Goal: Task Accomplishment & Management: Manage account settings

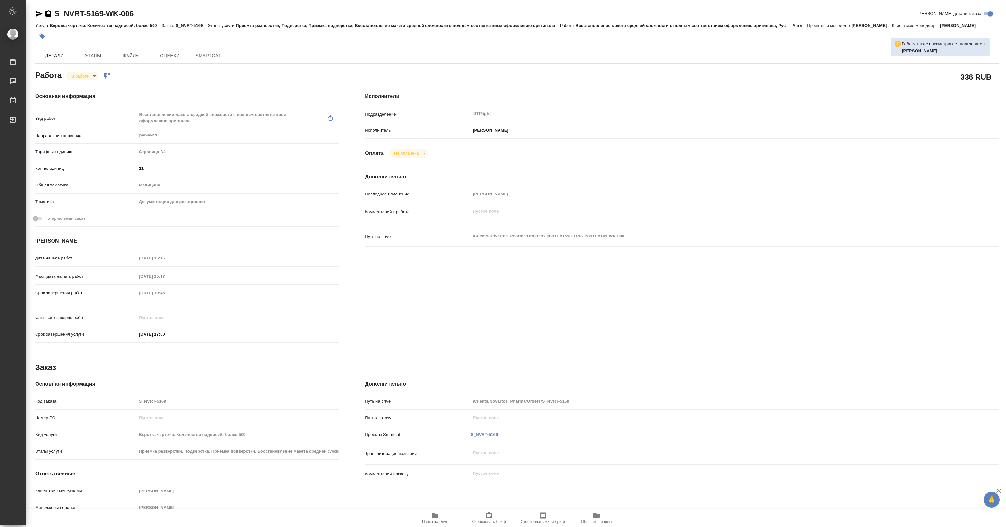
type textarea "x"
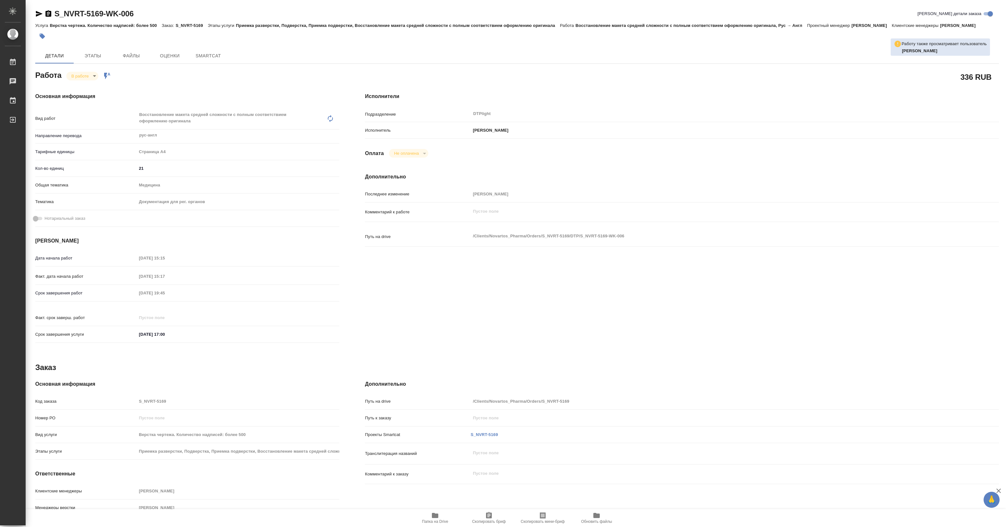
type textarea "x"
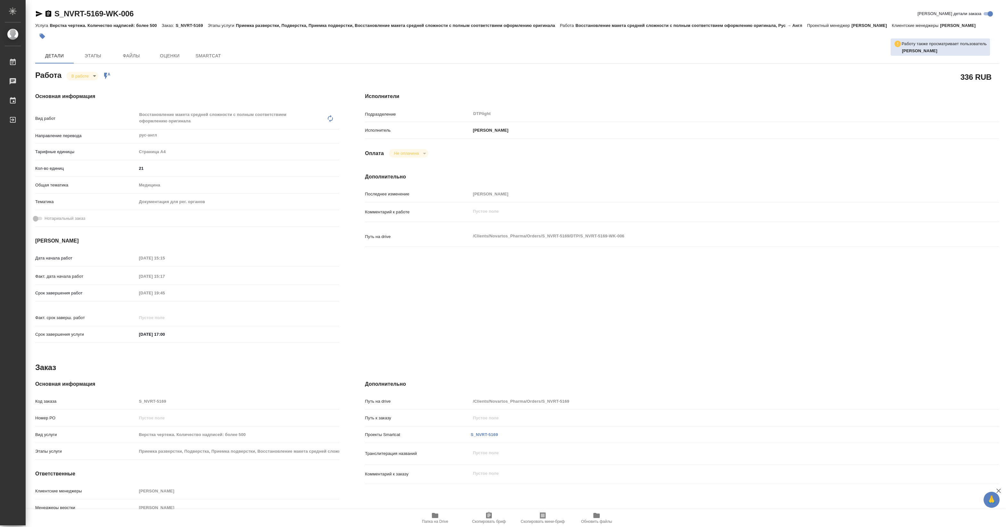
type textarea "x"
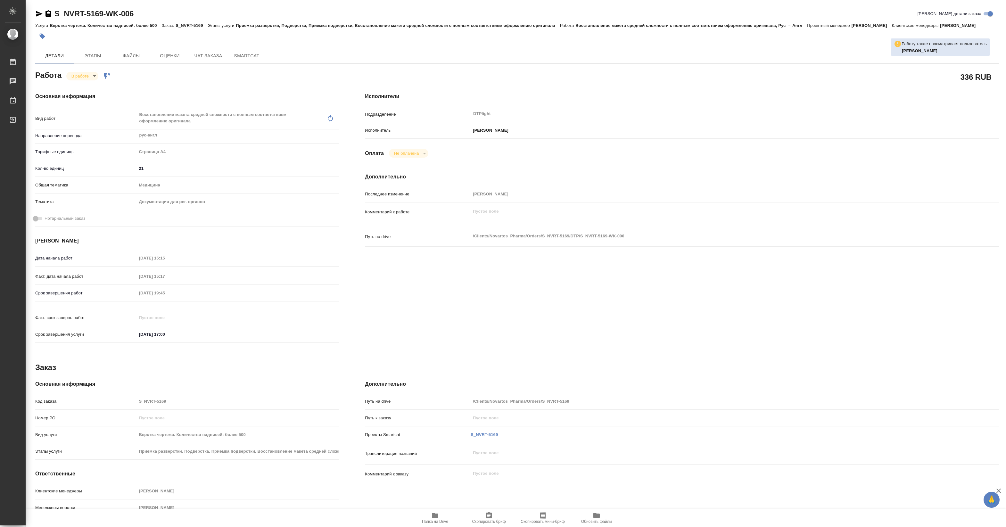
type textarea "x"
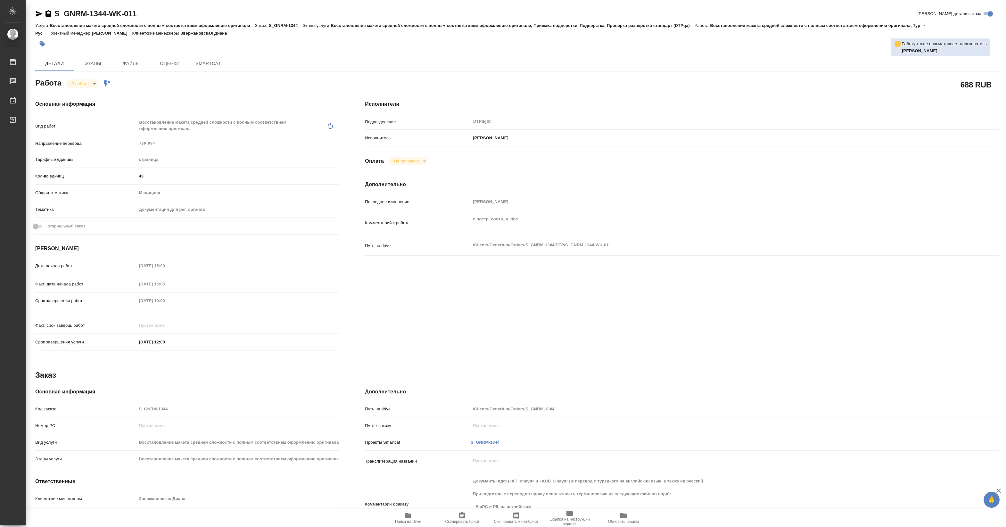
type textarea "x"
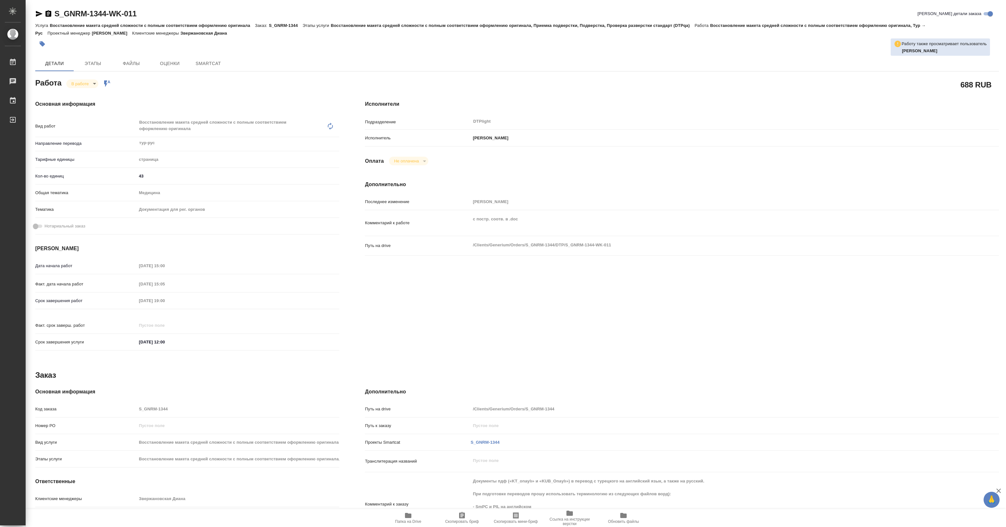
type textarea "x"
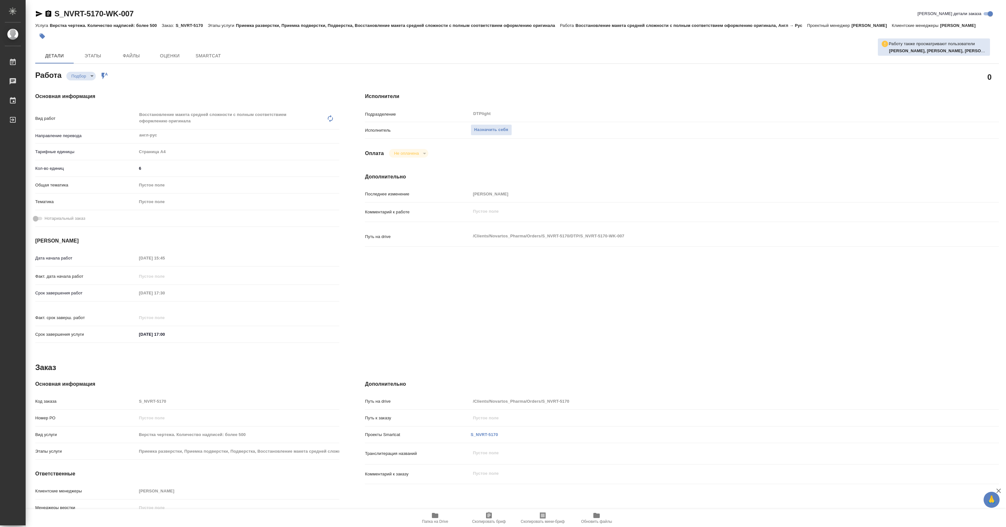
type textarea "x"
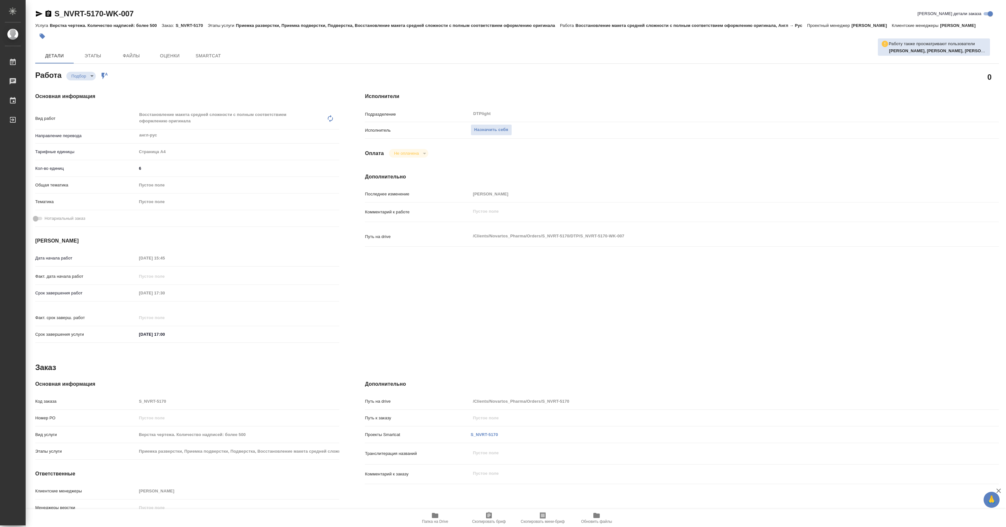
type textarea "x"
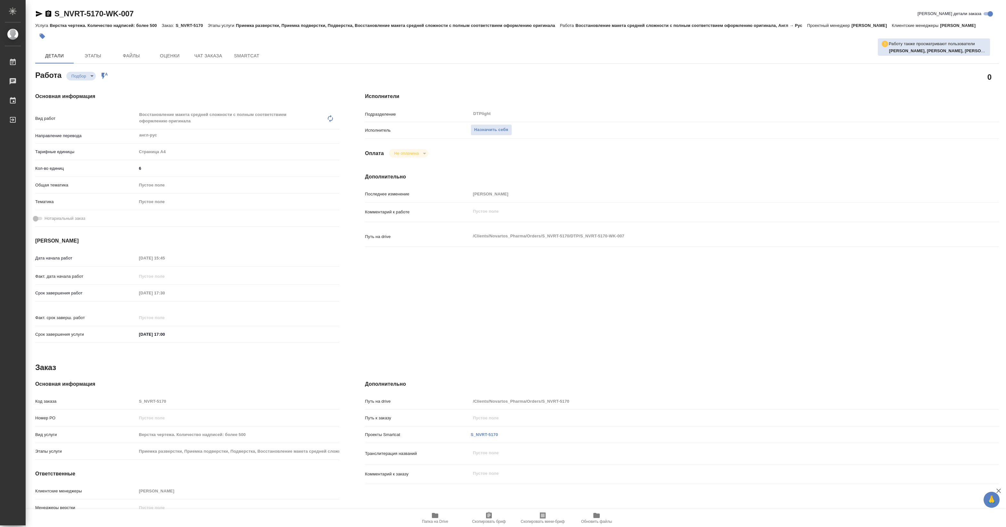
click at [426, 519] on span "Папка на Drive" at bounding box center [435, 518] width 46 height 12
type textarea "x"
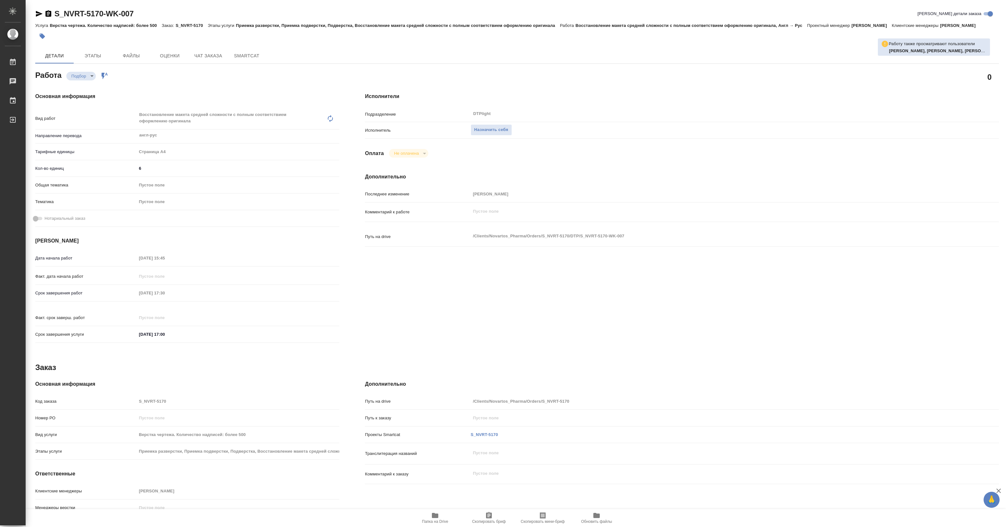
type textarea "x"
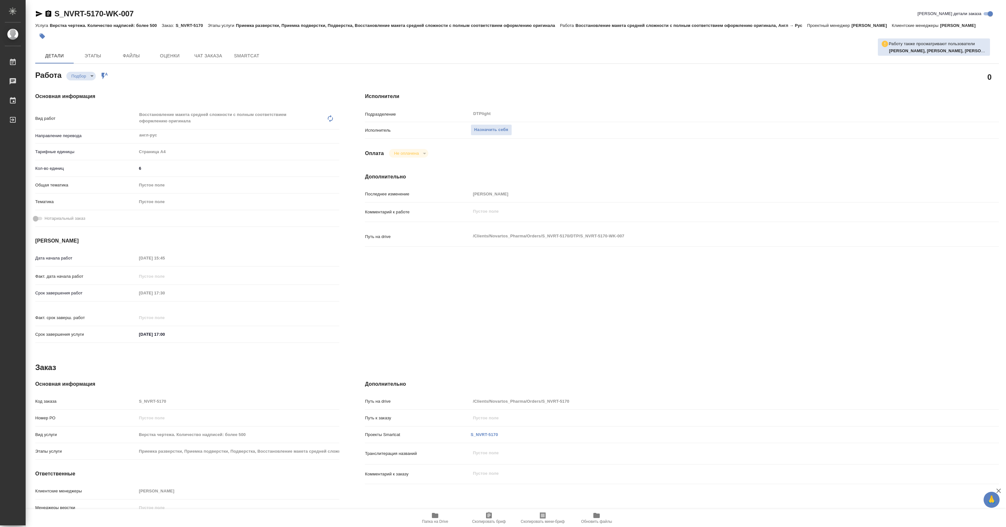
type textarea "x"
click at [494, 127] on span "Назначить себя" at bounding box center [491, 129] width 34 height 7
type textarea "x"
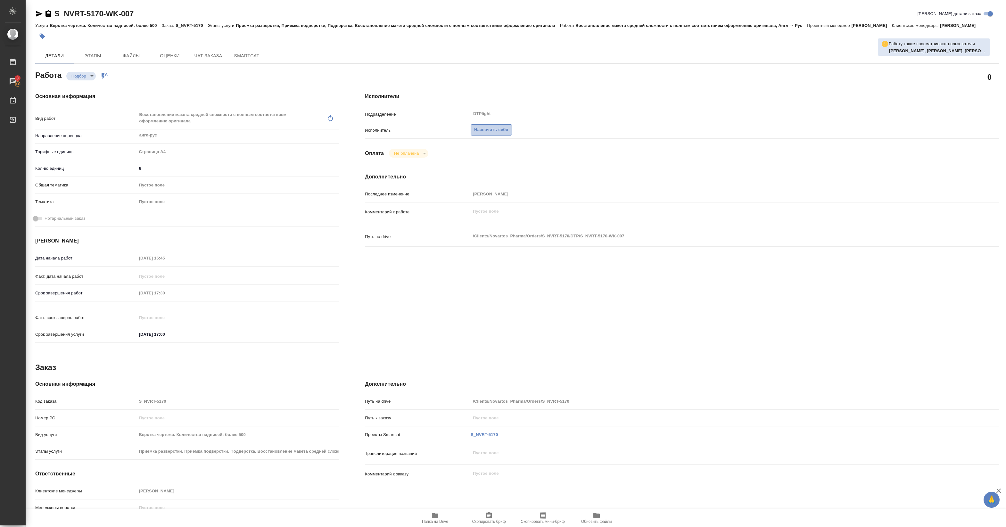
type textarea "x"
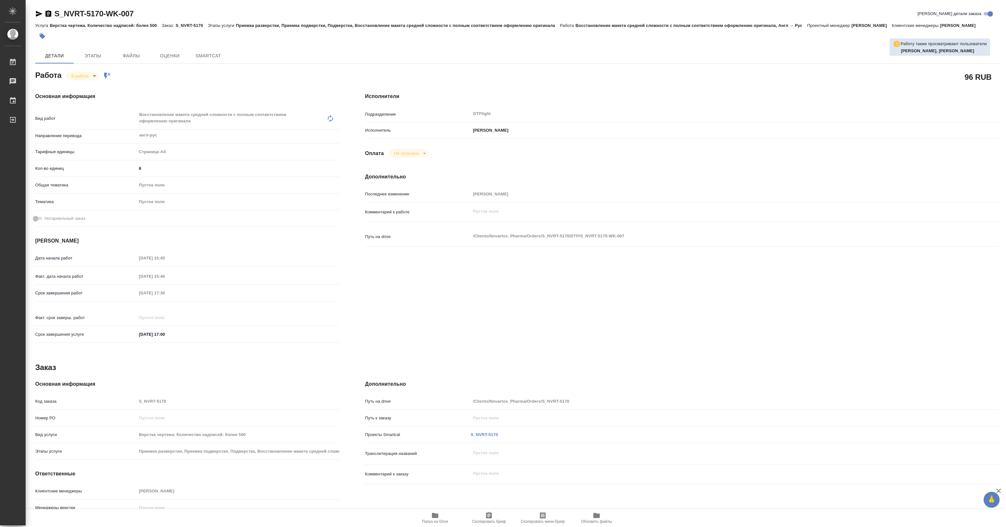
type textarea "x"
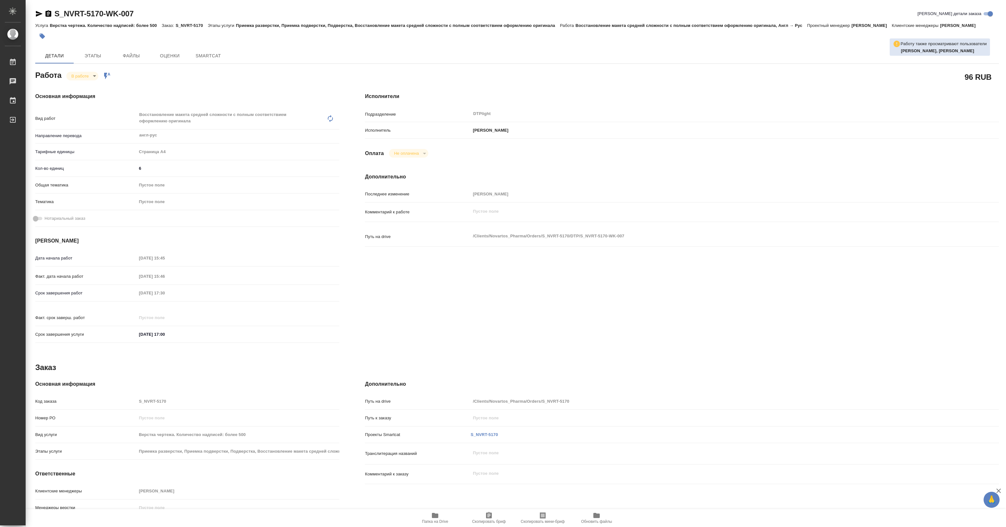
type textarea "x"
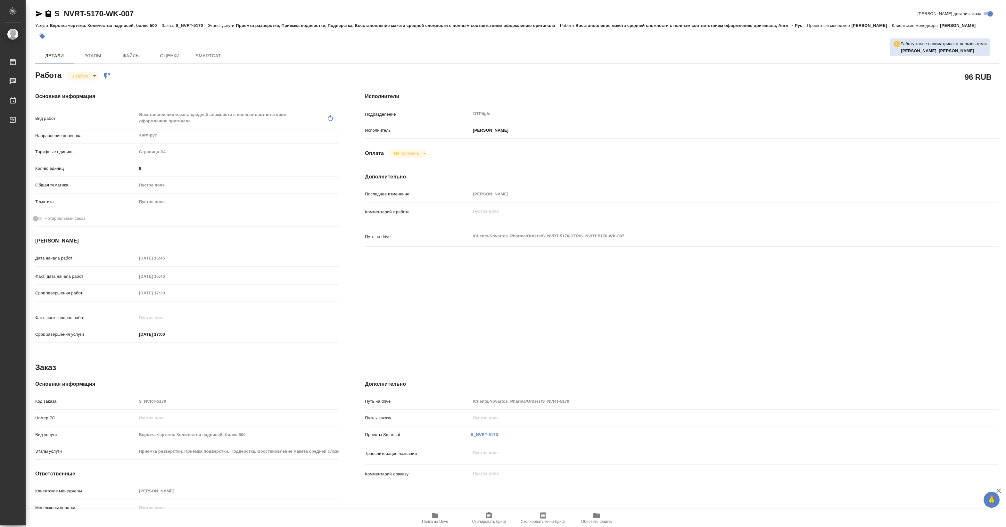
type textarea "x"
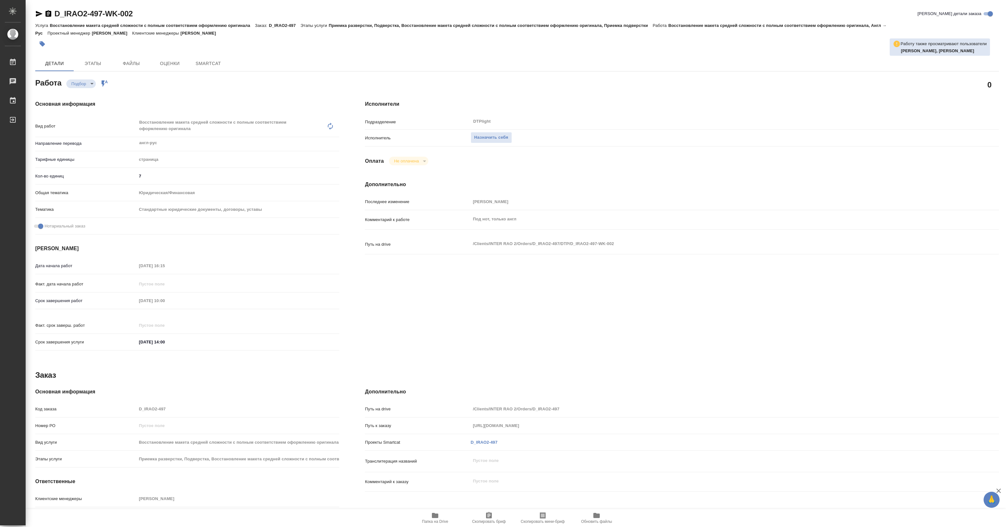
type textarea "x"
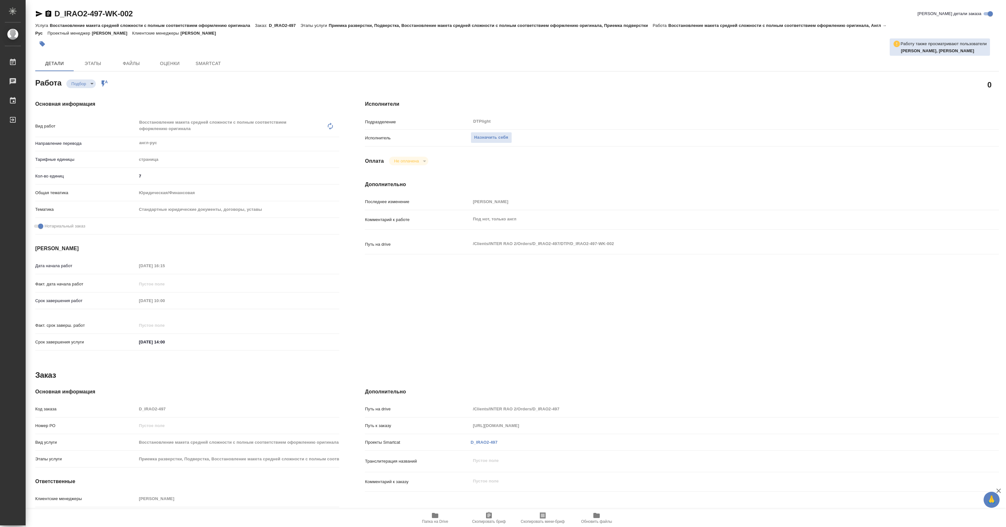
type textarea "x"
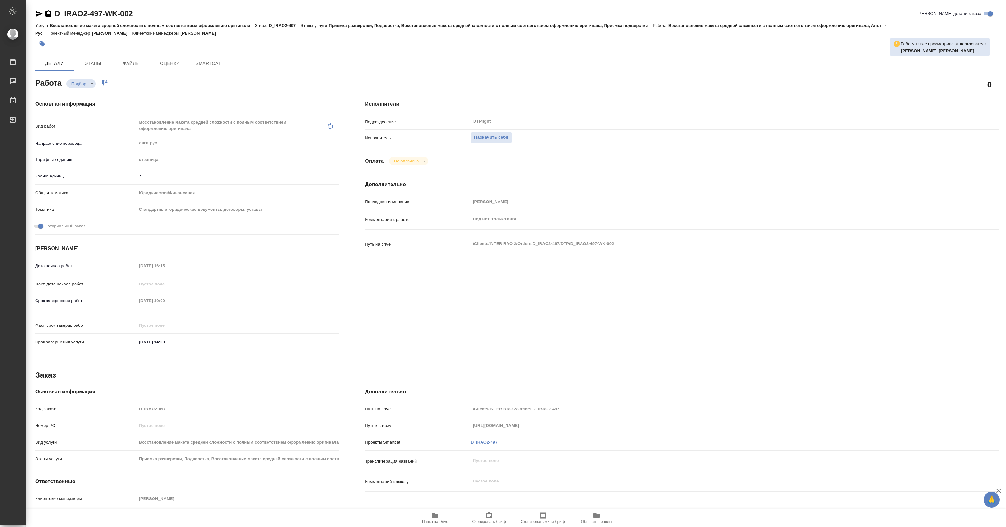
type textarea "x"
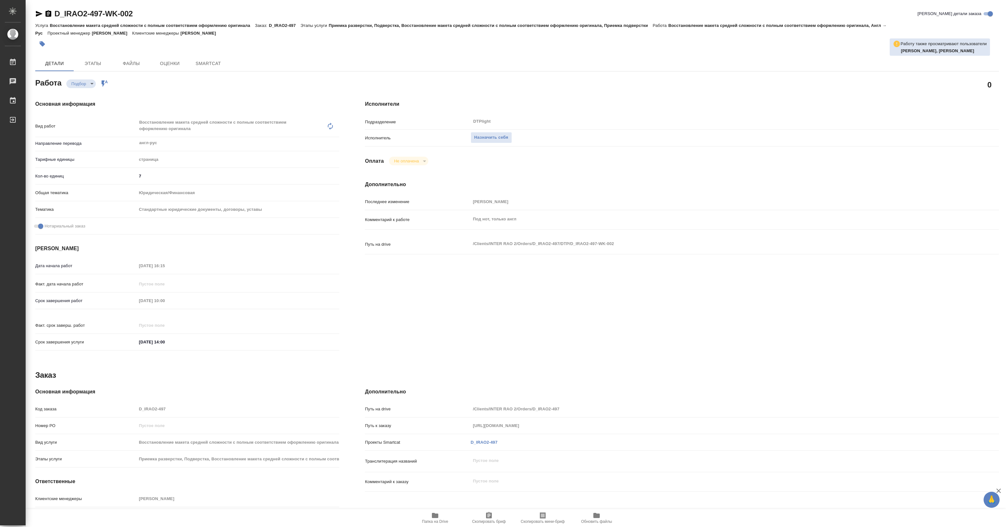
type textarea "x"
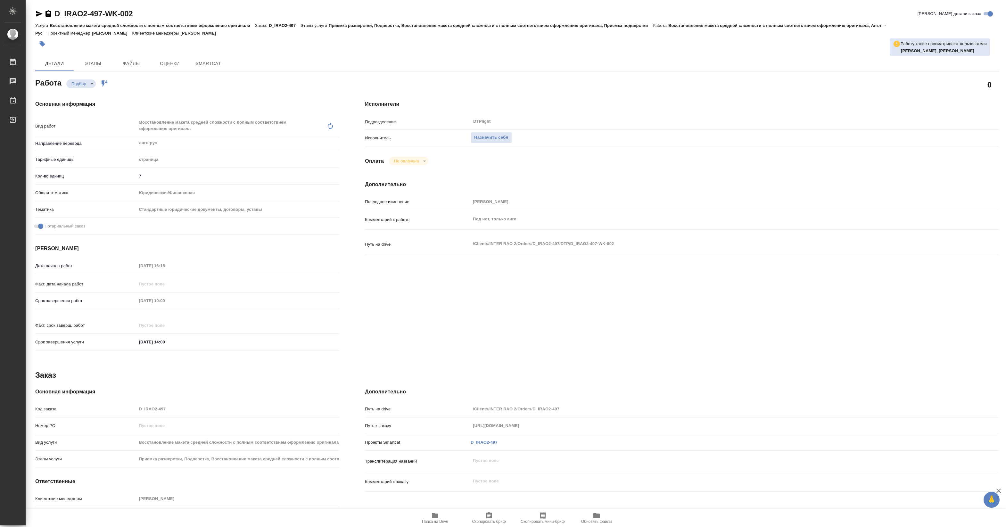
type textarea "x"
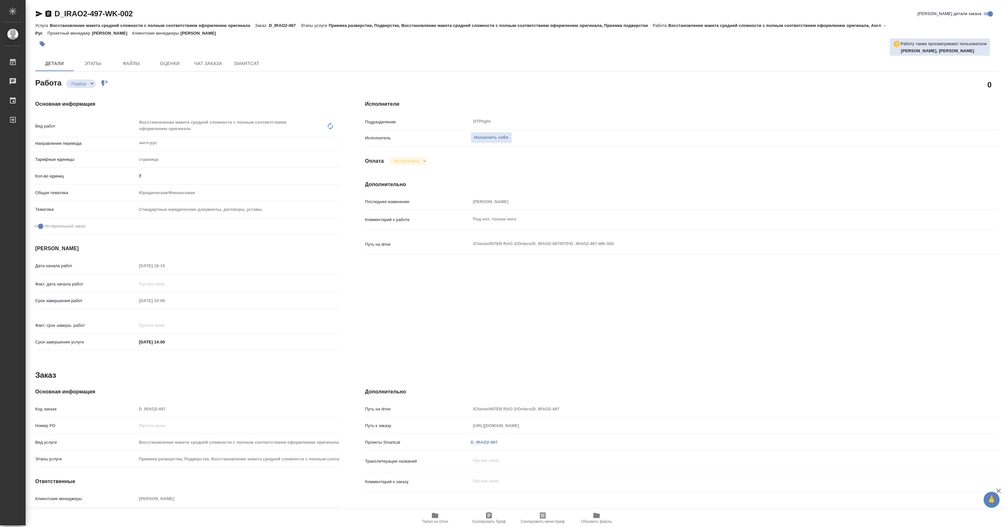
type textarea "x"
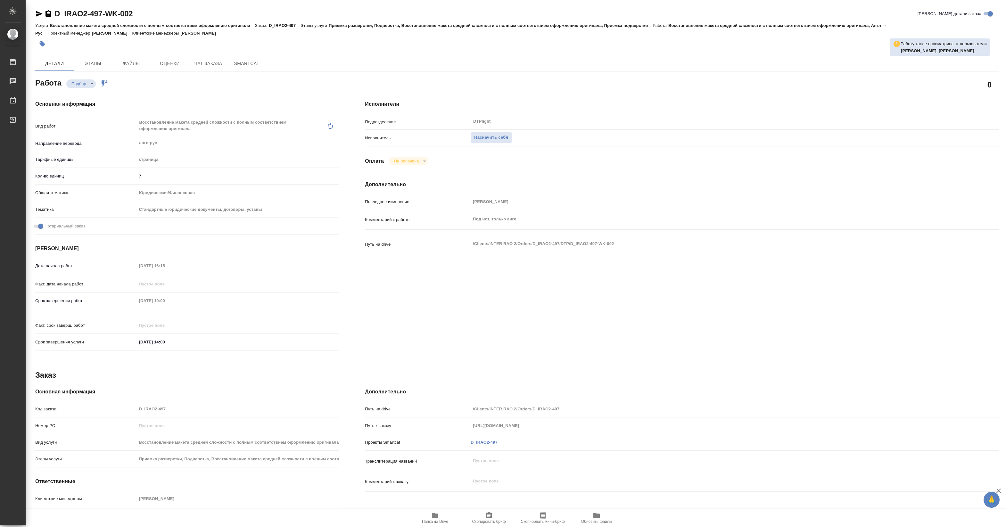
type textarea "x"
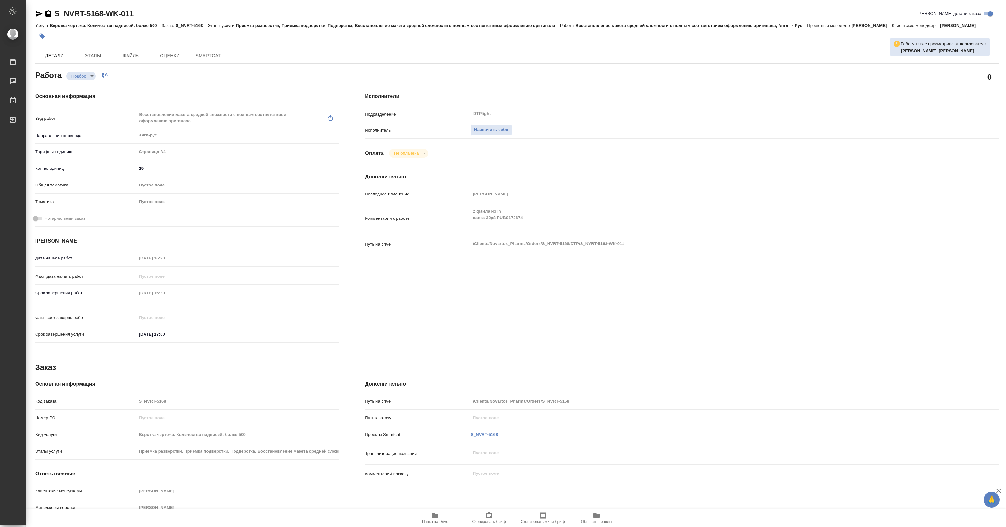
type textarea "x"
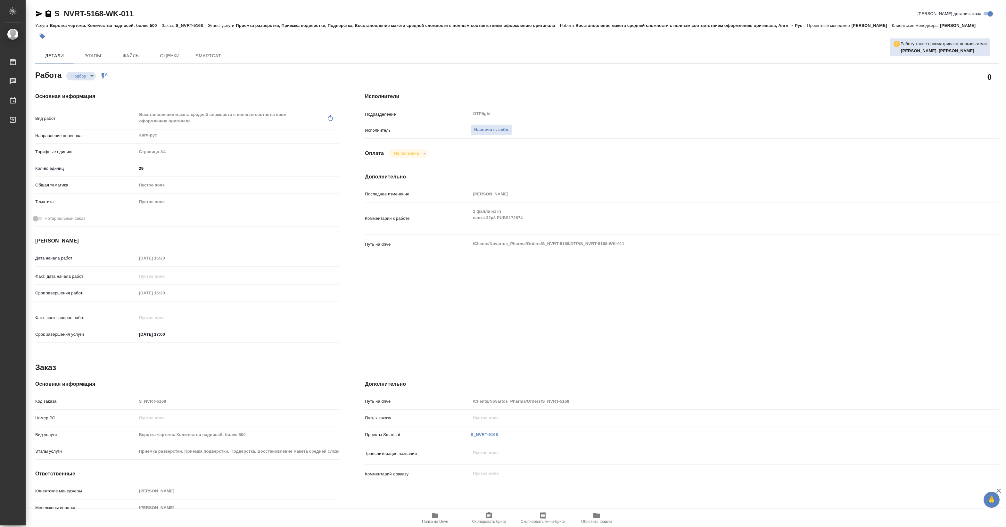
type textarea "x"
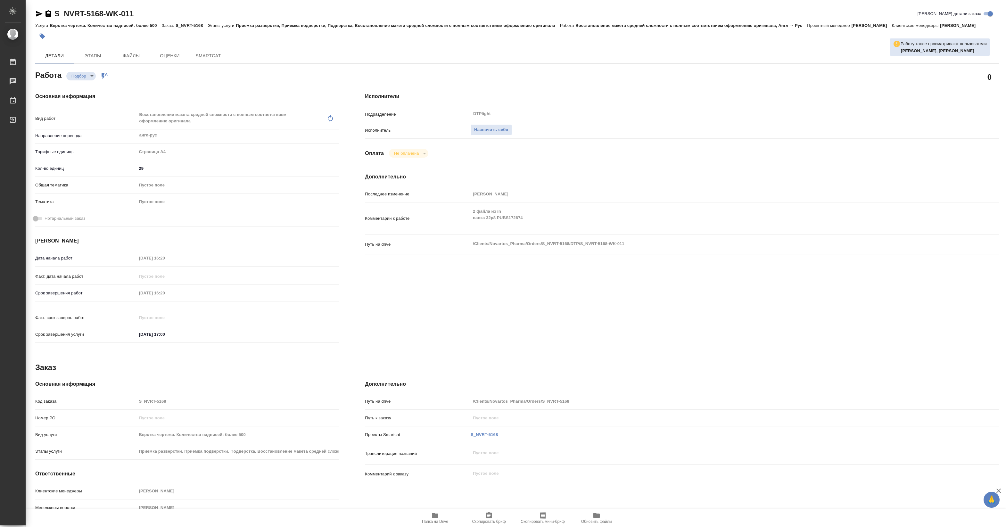
type textarea "x"
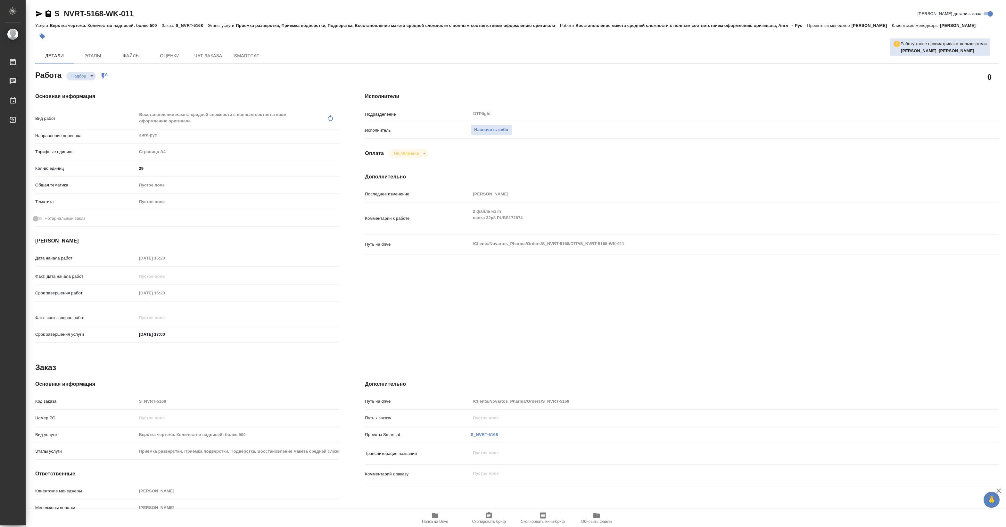
type textarea "x"
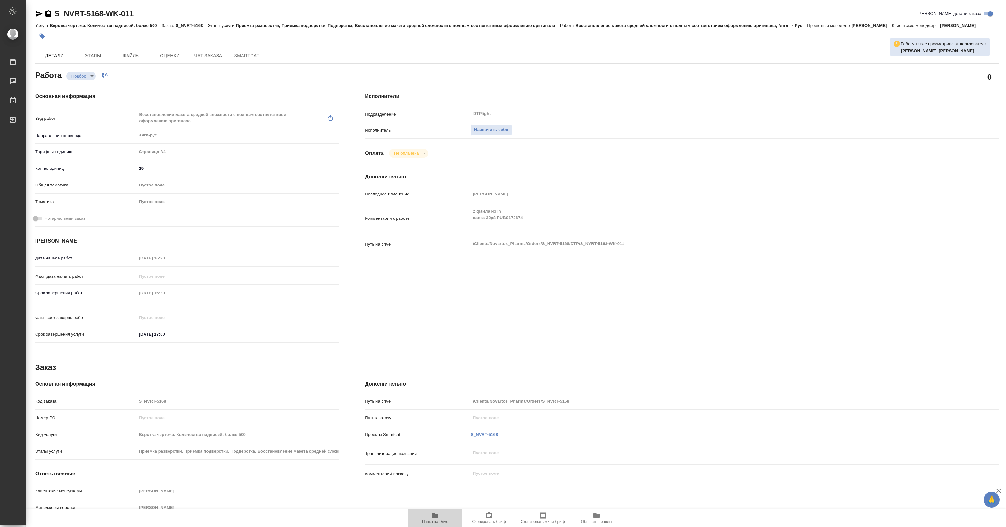
click at [436, 524] on button "Папка на Drive" at bounding box center [435, 518] width 54 height 18
type textarea "x"
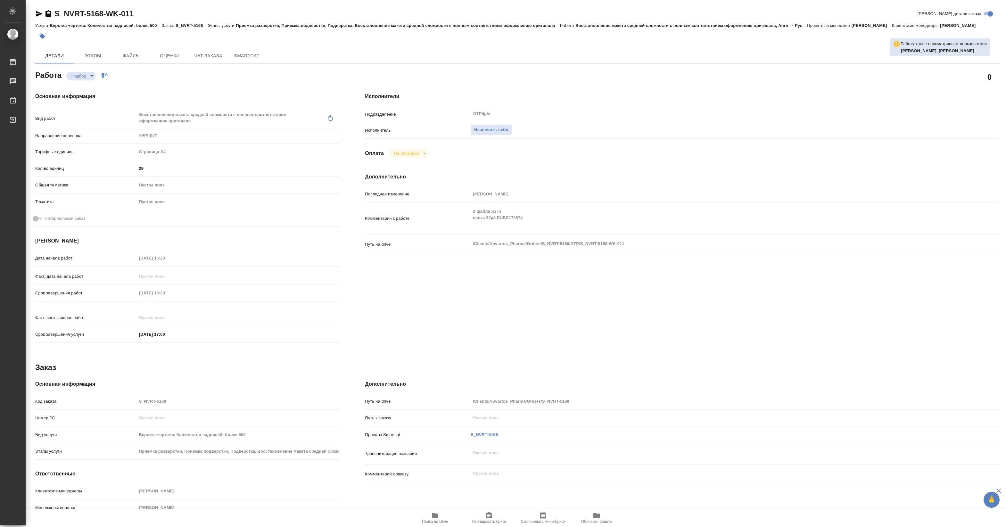
type textarea "x"
click at [486, 128] on span "Назначить себя" at bounding box center [491, 129] width 34 height 7
type textarea "x"
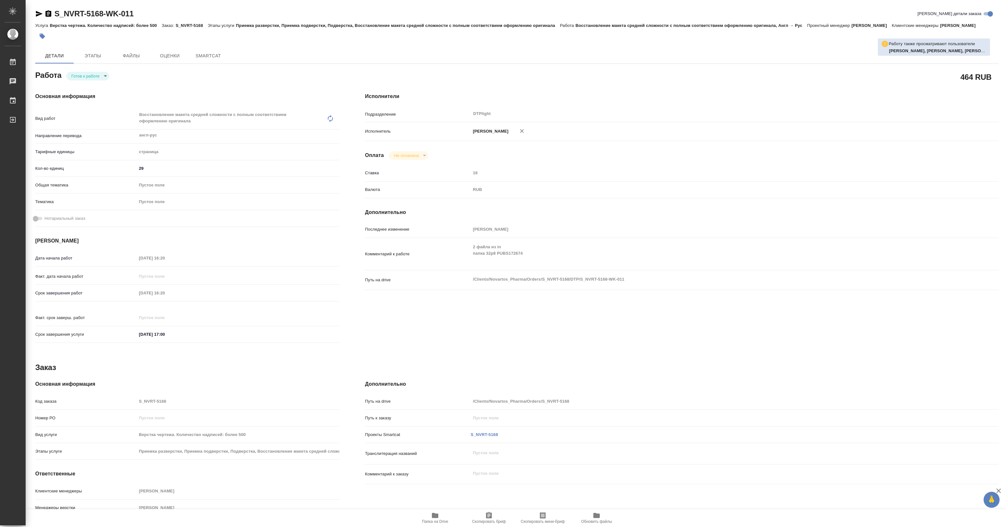
type textarea "x"
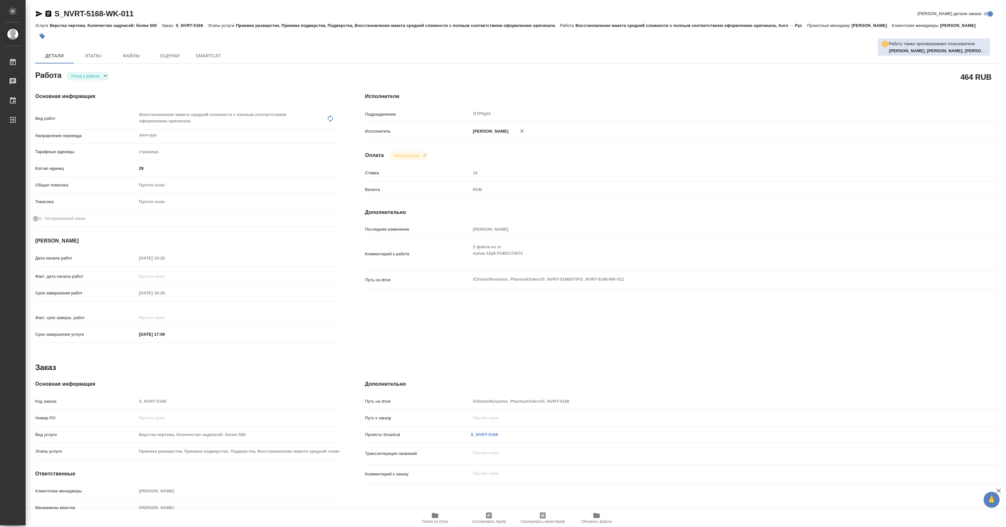
type textarea "x"
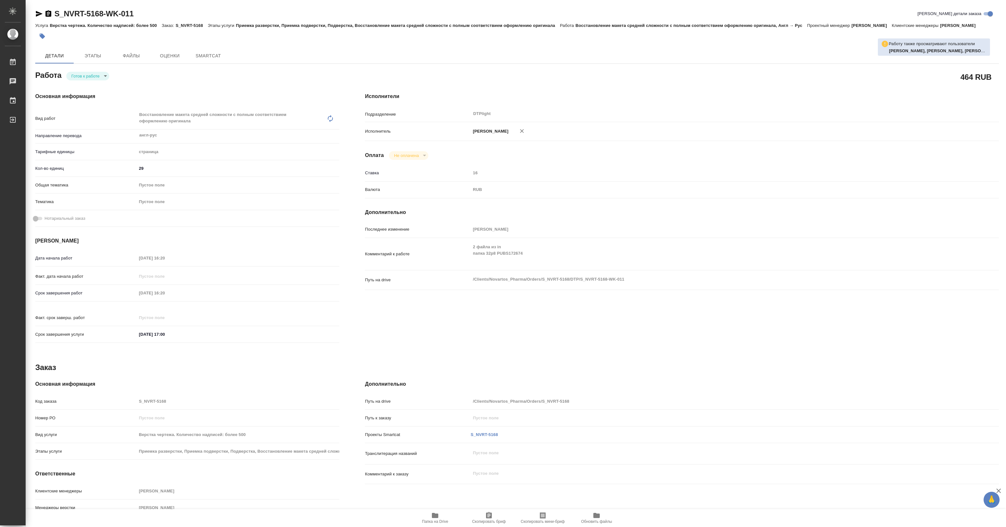
type textarea "x"
click at [102, 79] on body "🙏 .cls-1 fill:#fff; AWATERA Pankina Anna Работы Чаты График Выйти S_NVRT-5168-W…" at bounding box center [503, 263] width 1006 height 527
click at [99, 77] on li "В работе" at bounding box center [87, 76] width 43 height 11
type textarea "x"
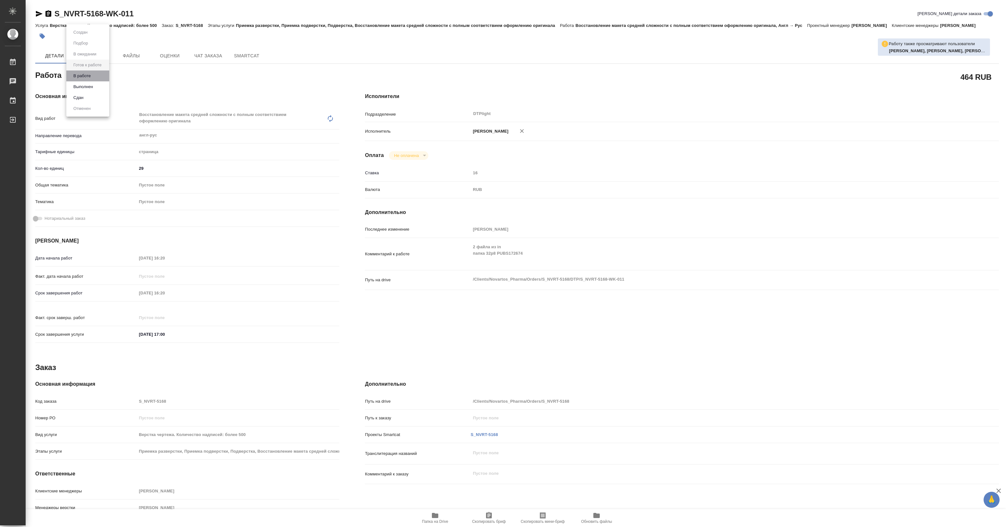
type textarea "x"
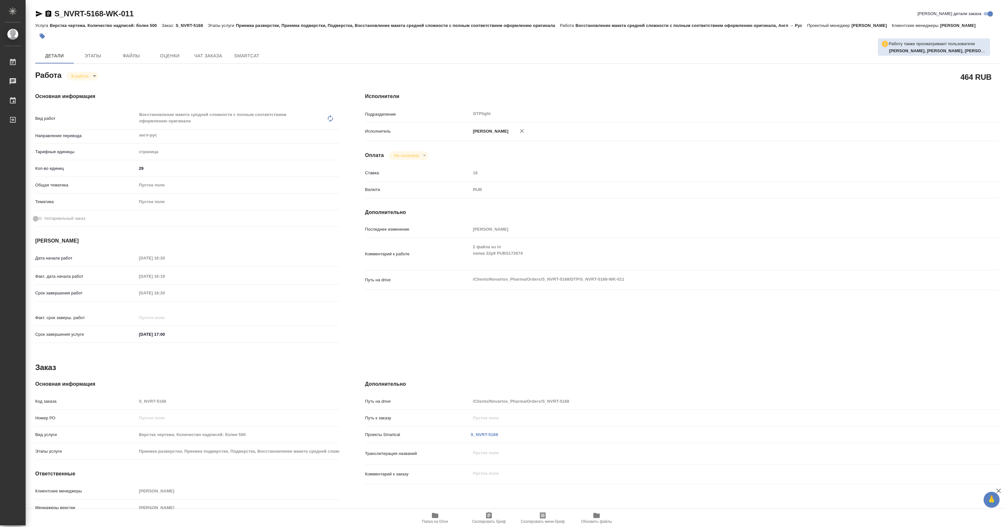
type textarea "x"
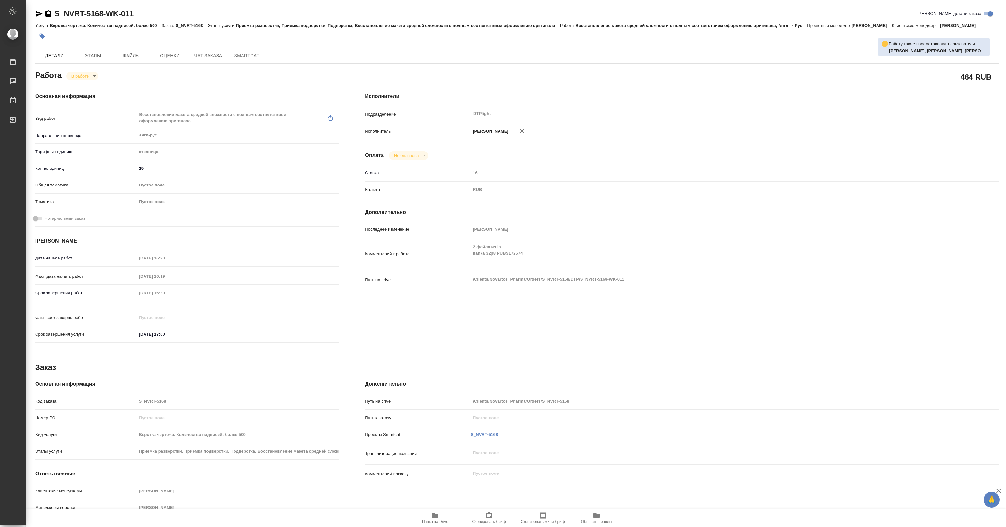
type textarea "x"
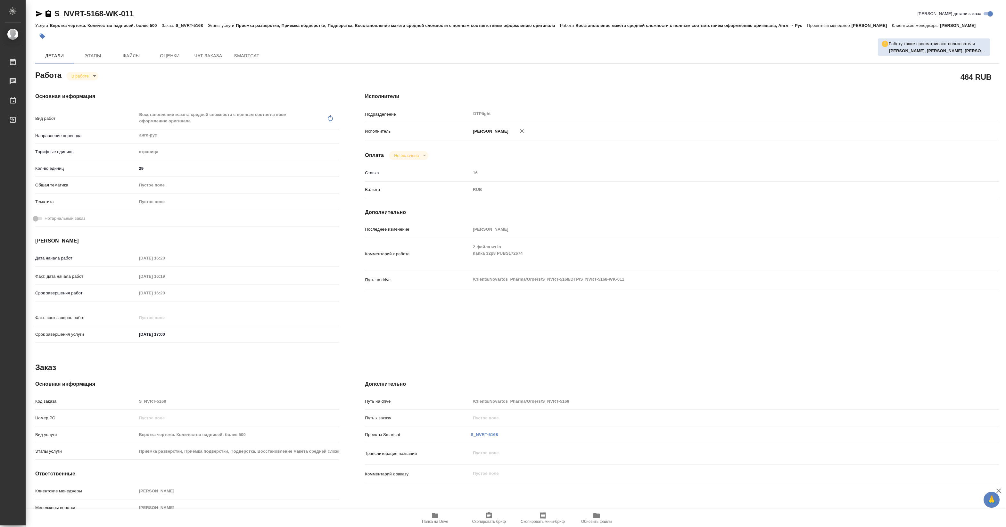
type textarea "x"
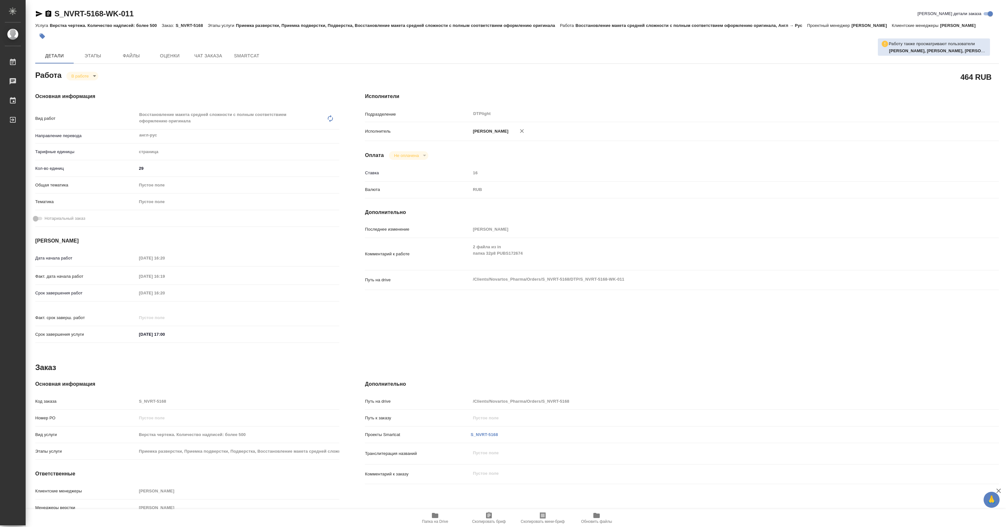
type textarea "x"
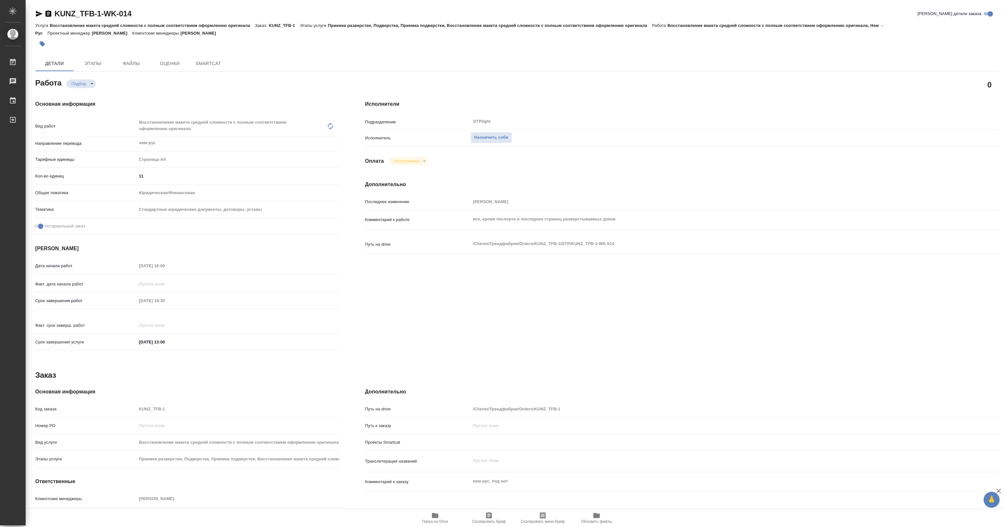
type textarea "x"
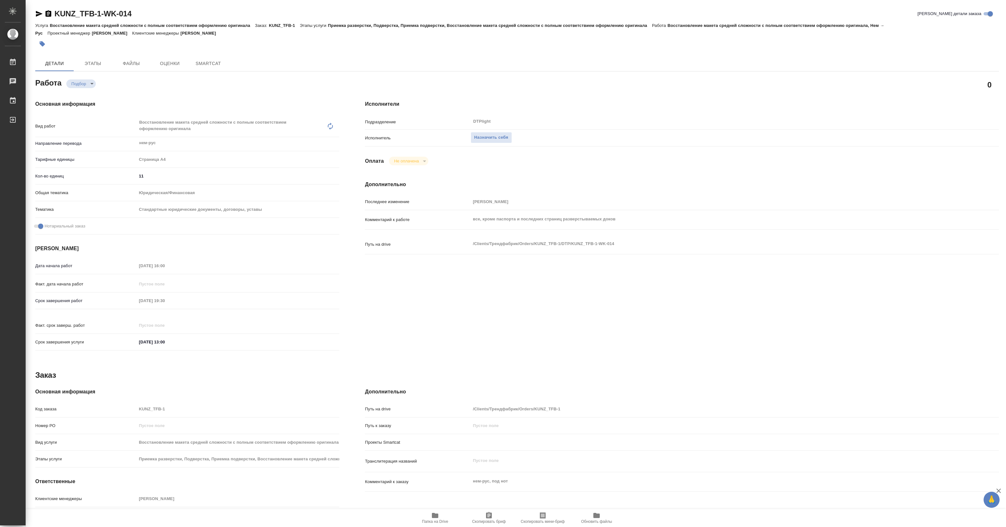
type textarea "x"
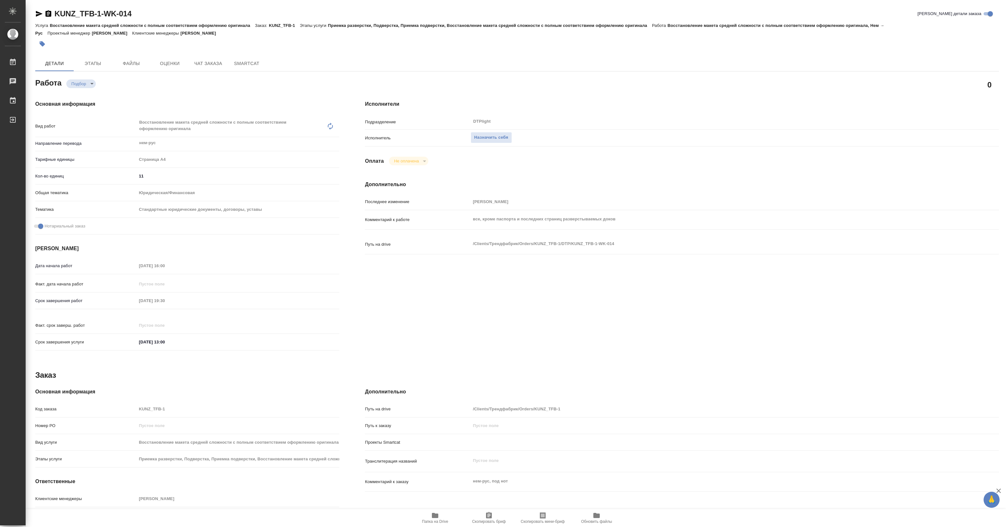
type textarea "x"
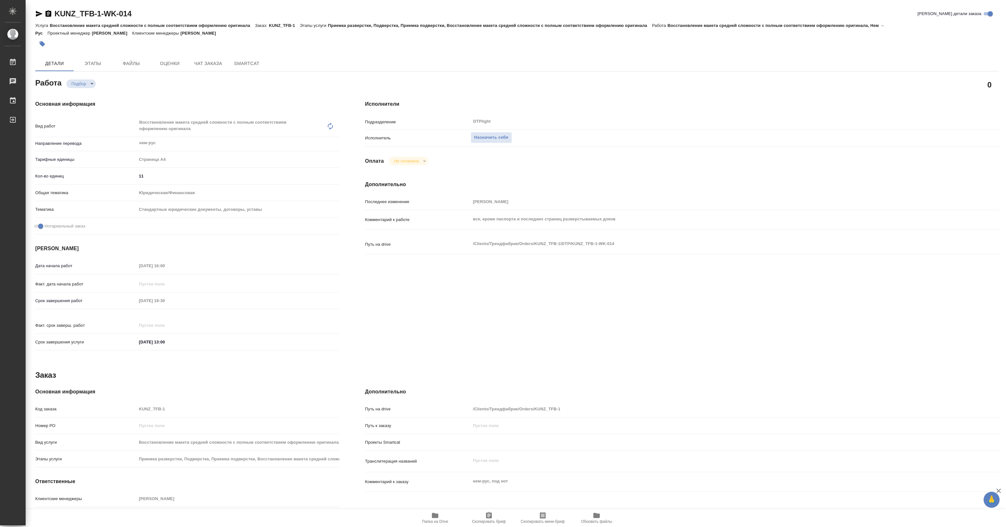
type textarea "x"
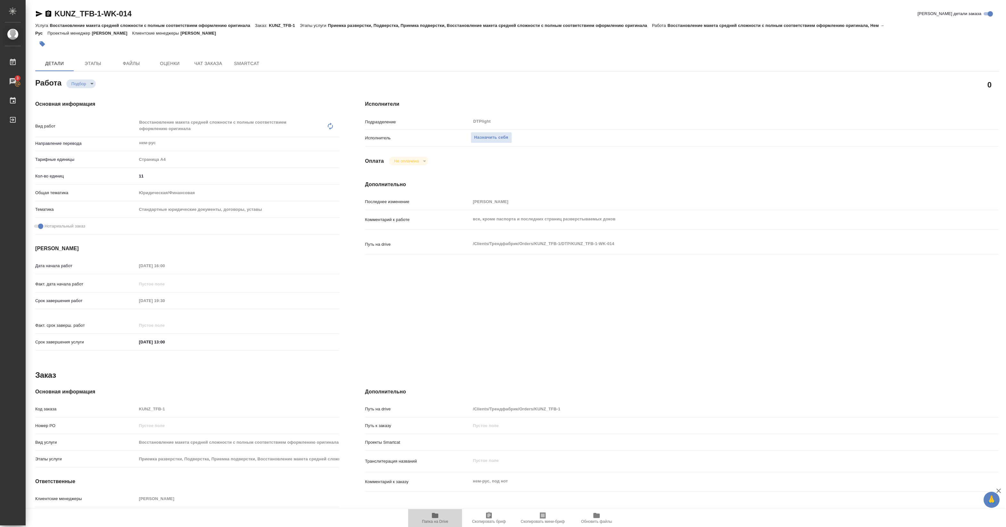
click at [438, 521] on span "Папка на Drive" at bounding box center [435, 521] width 26 height 4
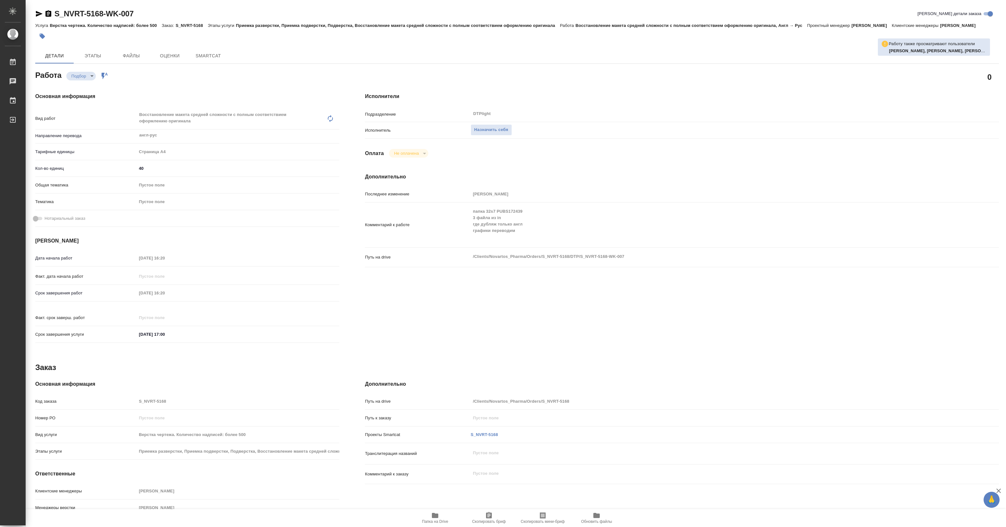
type textarea "x"
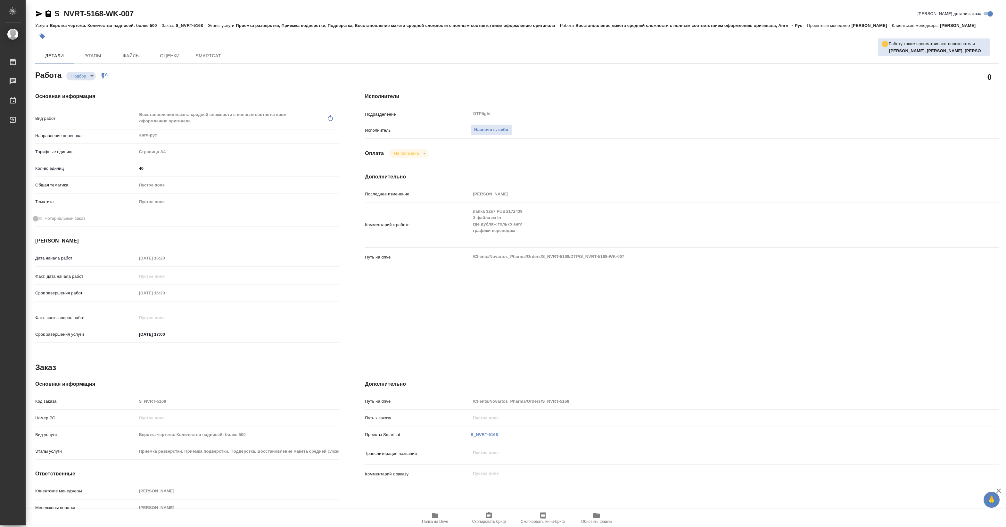
type textarea "x"
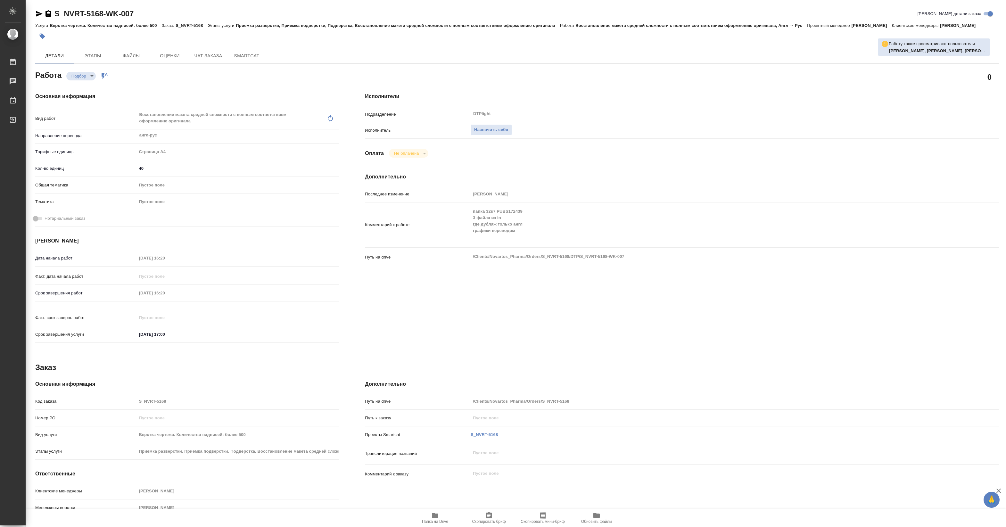
type textarea "x"
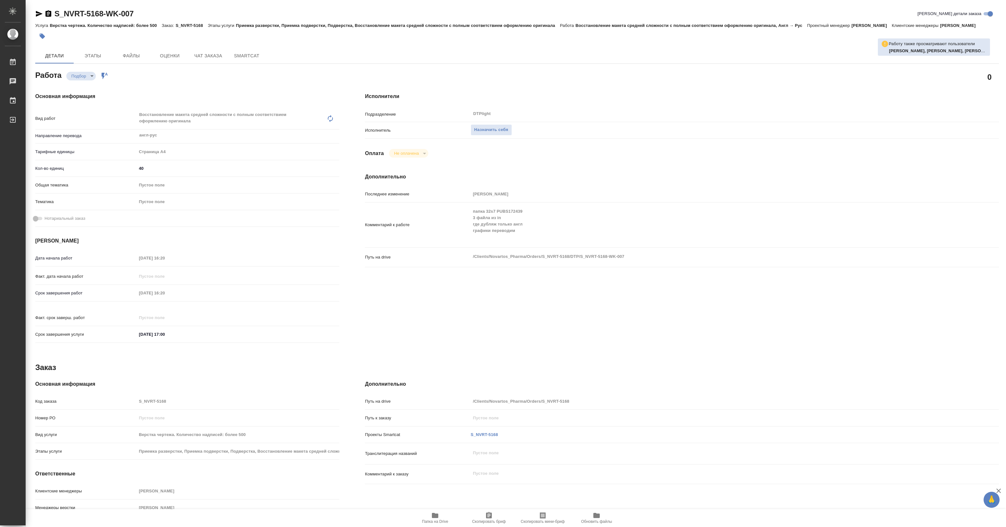
click at [434, 518] on icon "button" at bounding box center [435, 516] width 8 height 8
type textarea "x"
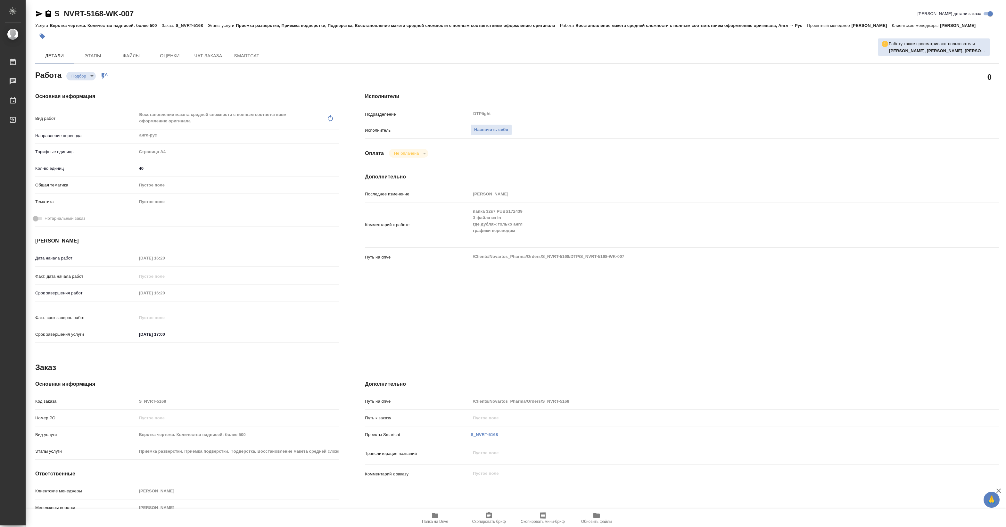
type textarea "x"
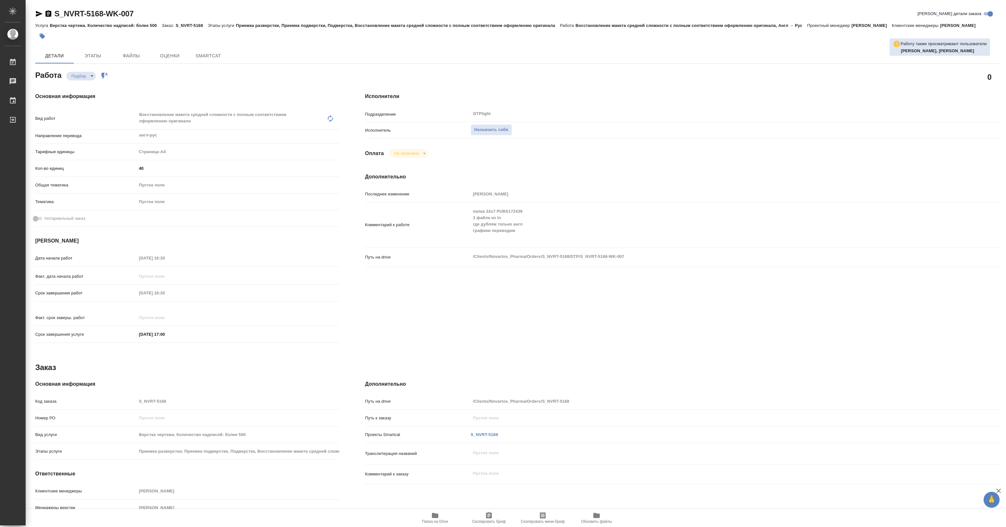
type textarea "x"
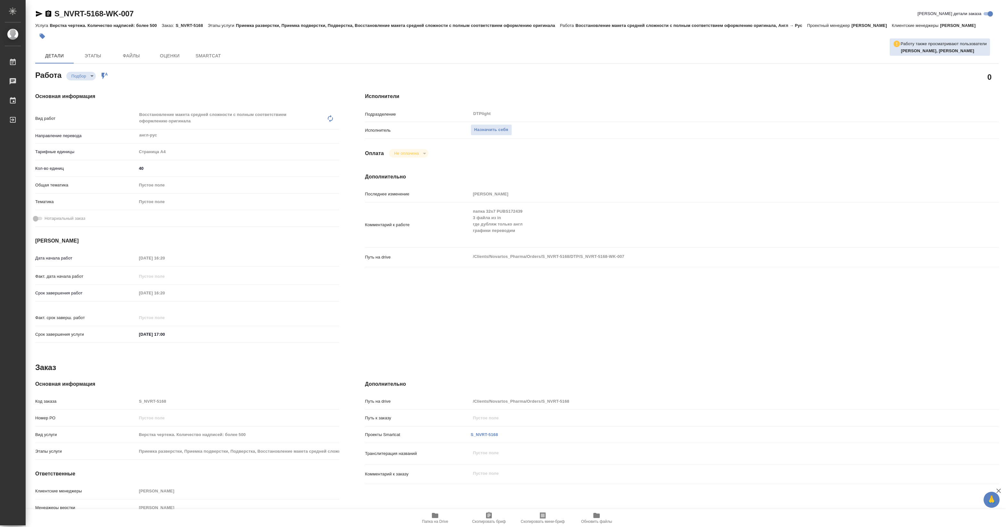
type textarea "x"
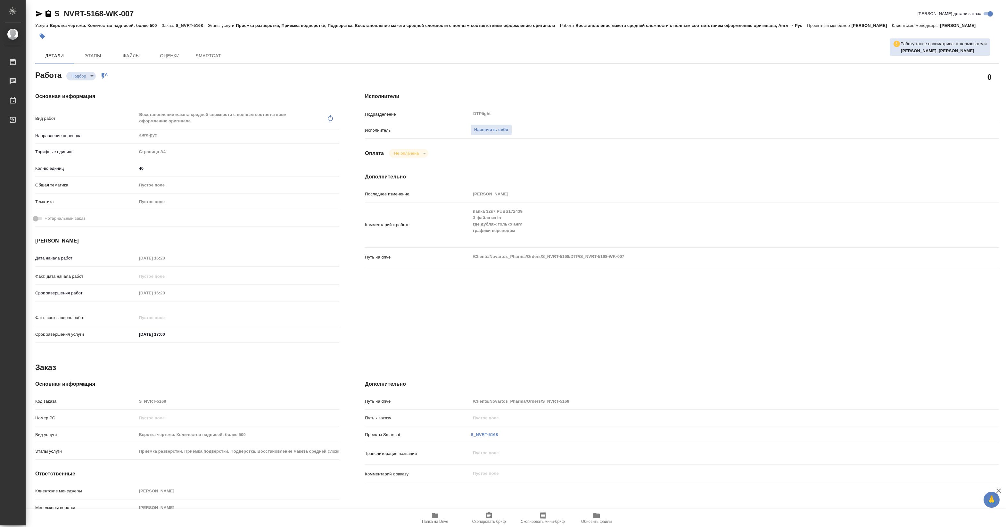
type textarea "x"
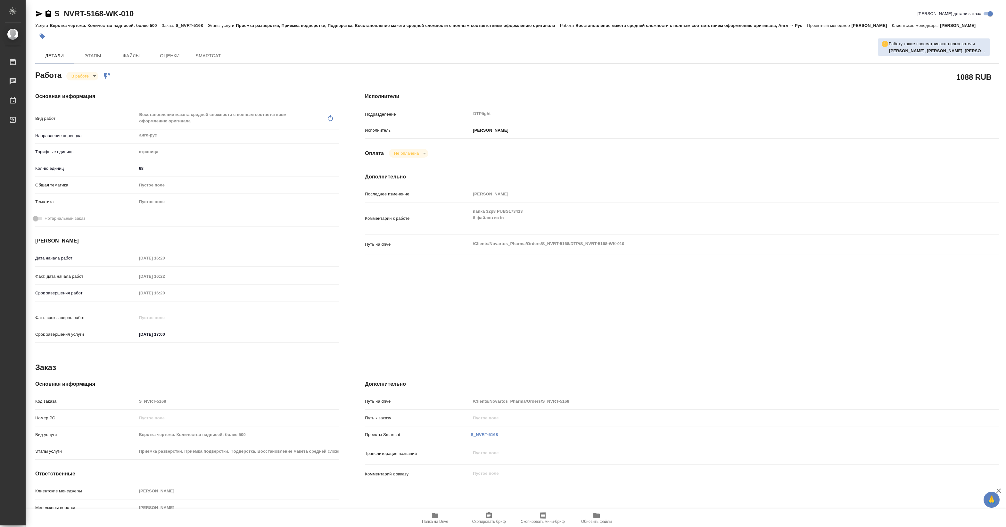
type textarea "x"
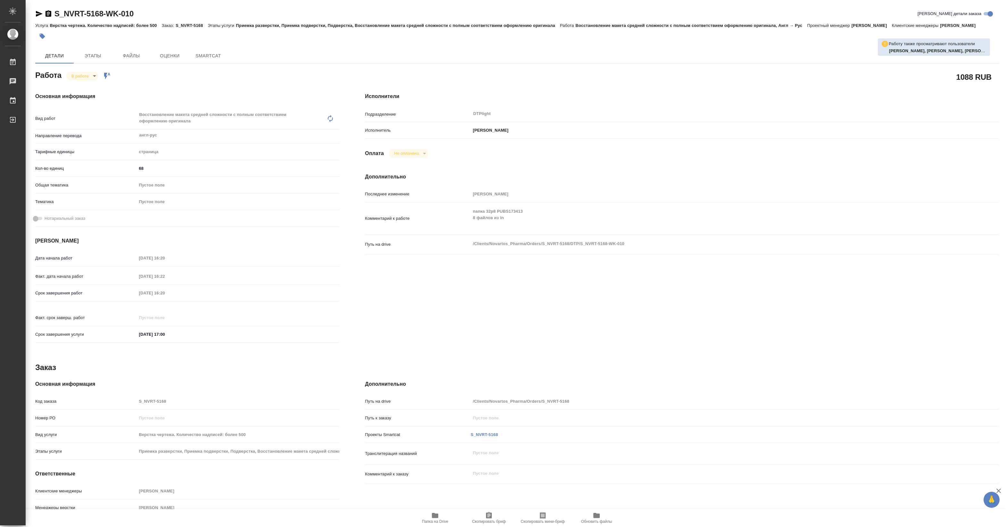
type textarea "x"
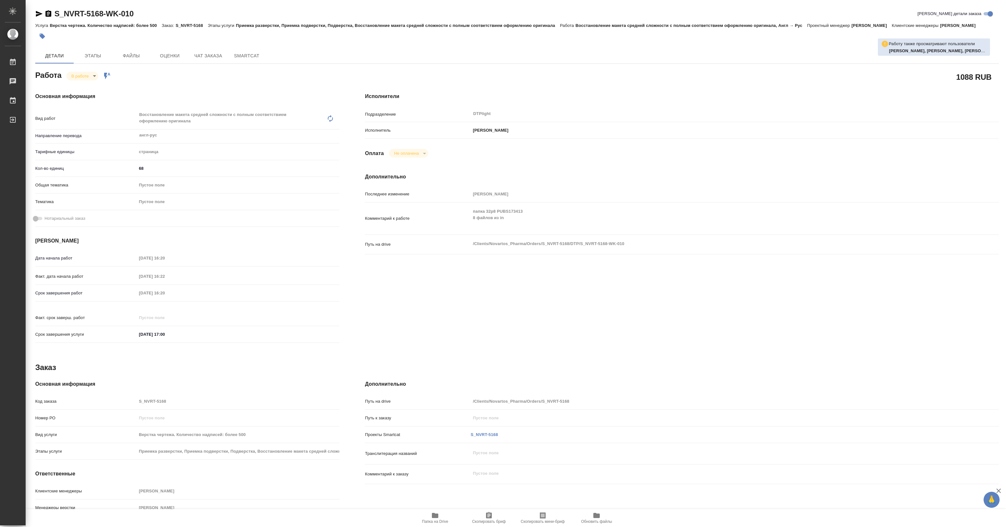
type textarea "x"
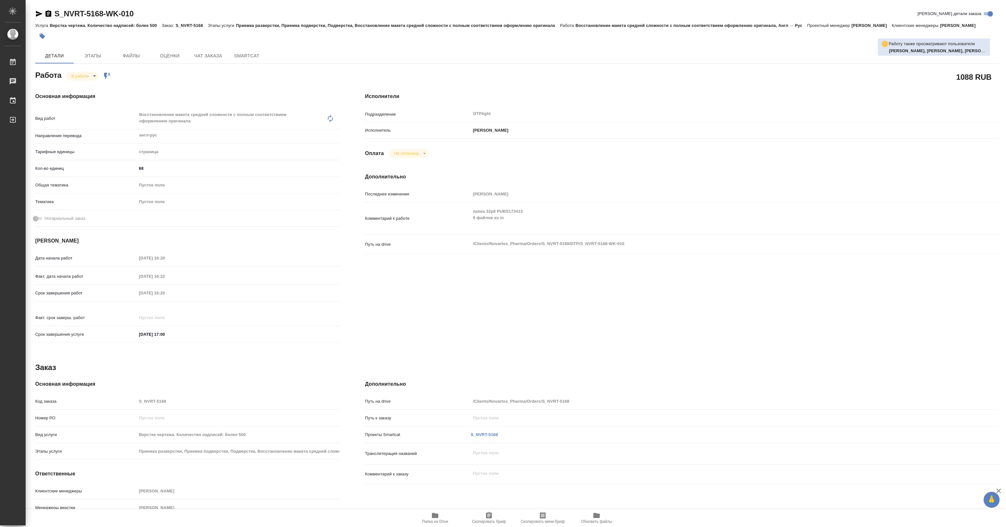
type textarea "x"
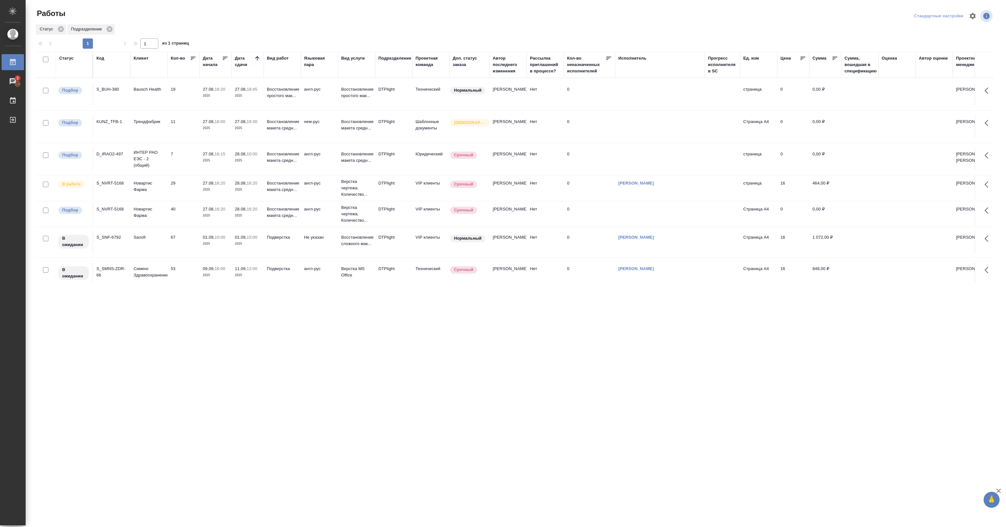
click at [234, 101] on td "27.08, 18:45 2025" at bounding box center [248, 94] width 32 height 22
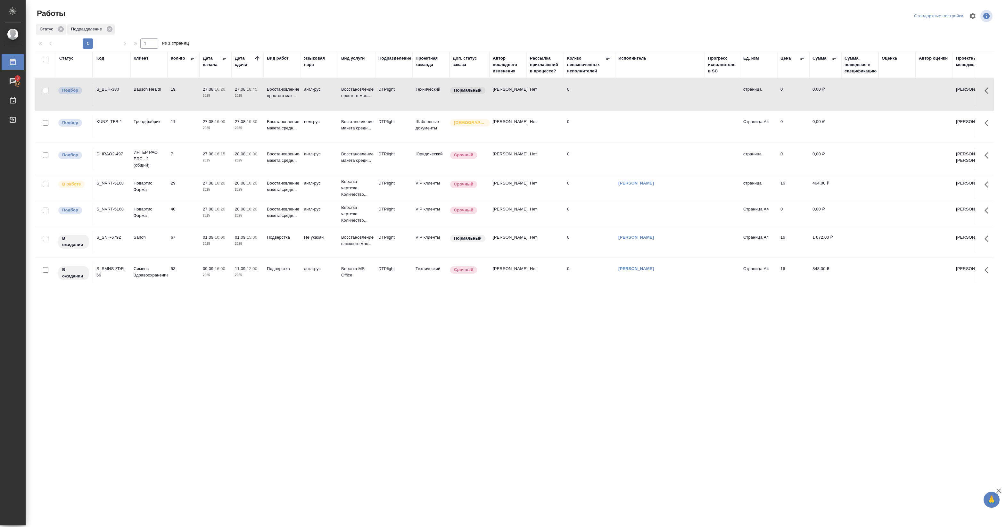
click at [234, 101] on td "27.08, 18:45 2025" at bounding box center [248, 94] width 32 height 22
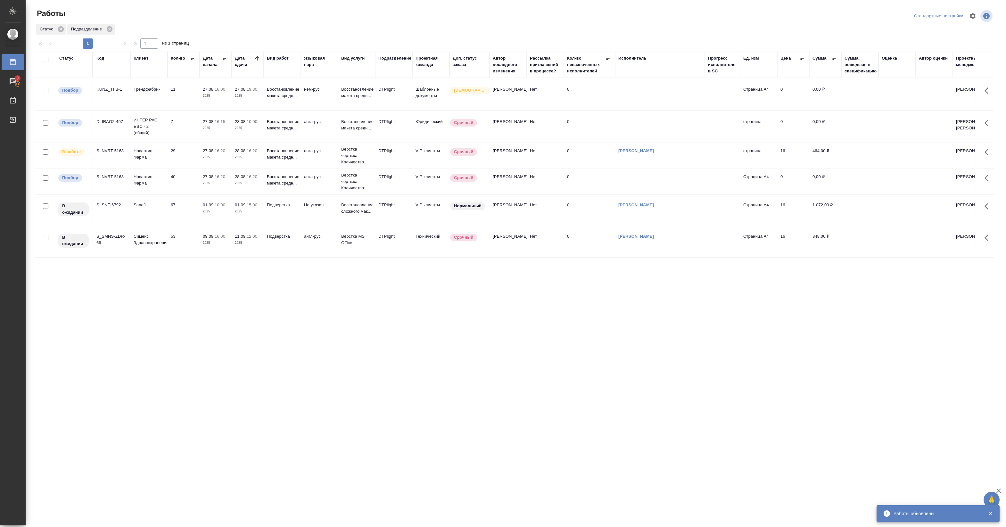
click at [220, 96] on p "2025" at bounding box center [216, 96] width 26 height 6
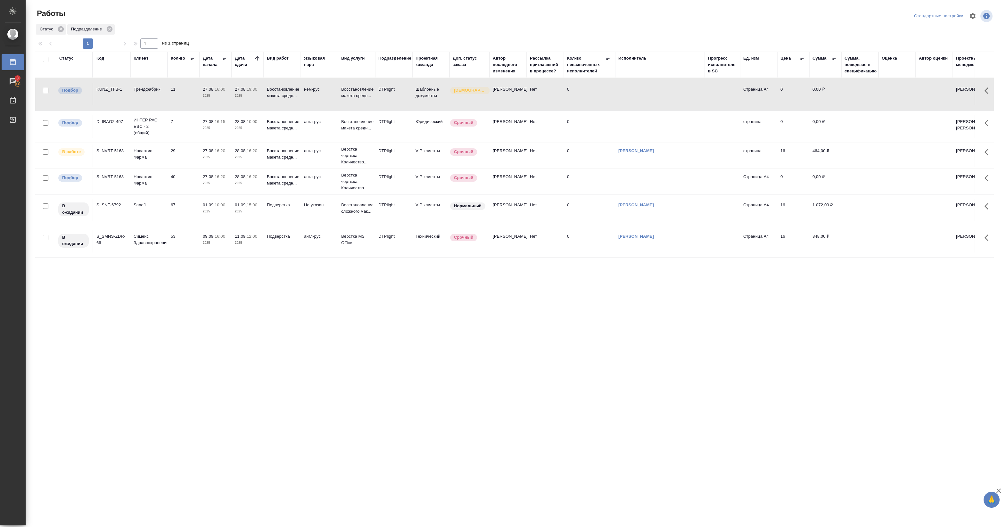
click at [227, 127] on p "2025" at bounding box center [216, 128] width 26 height 6
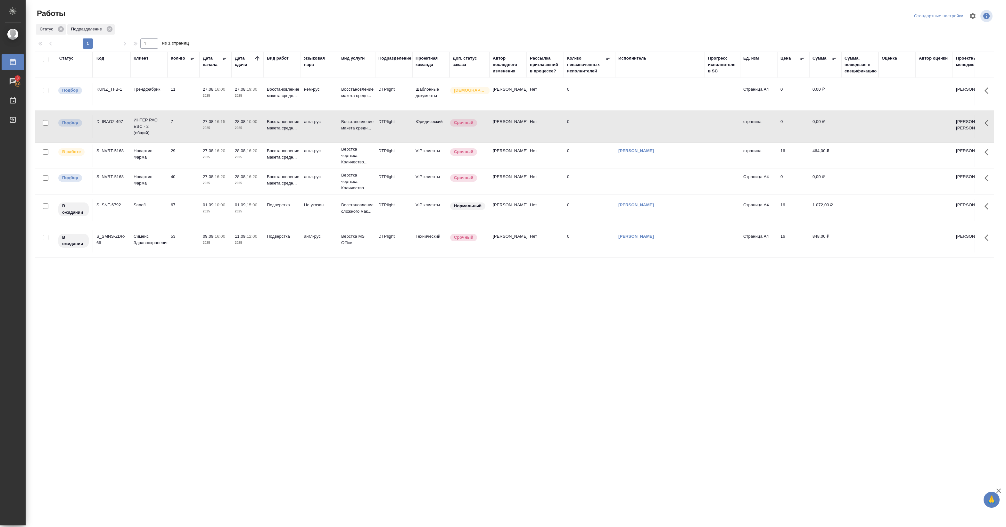
click at [227, 127] on p "2025" at bounding box center [216, 128] width 26 height 6
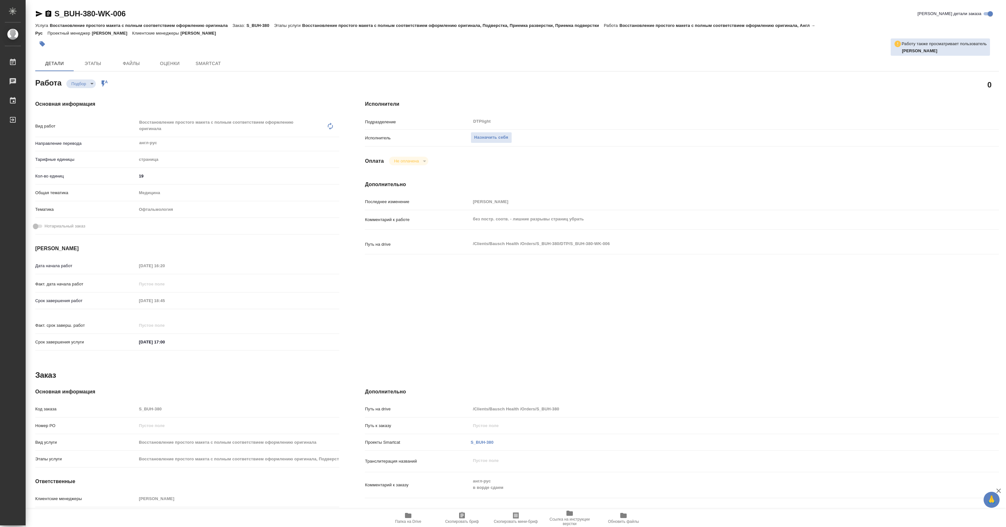
type textarea "x"
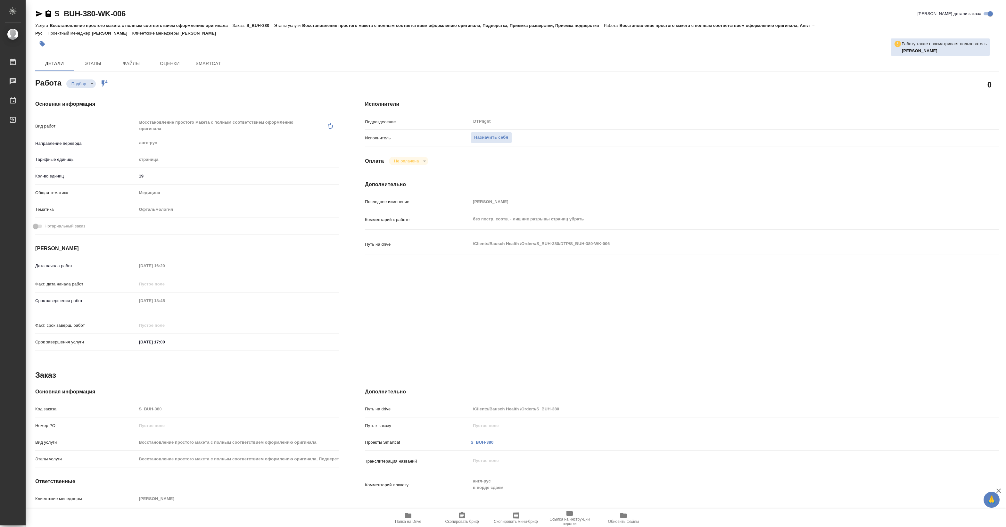
type textarea "x"
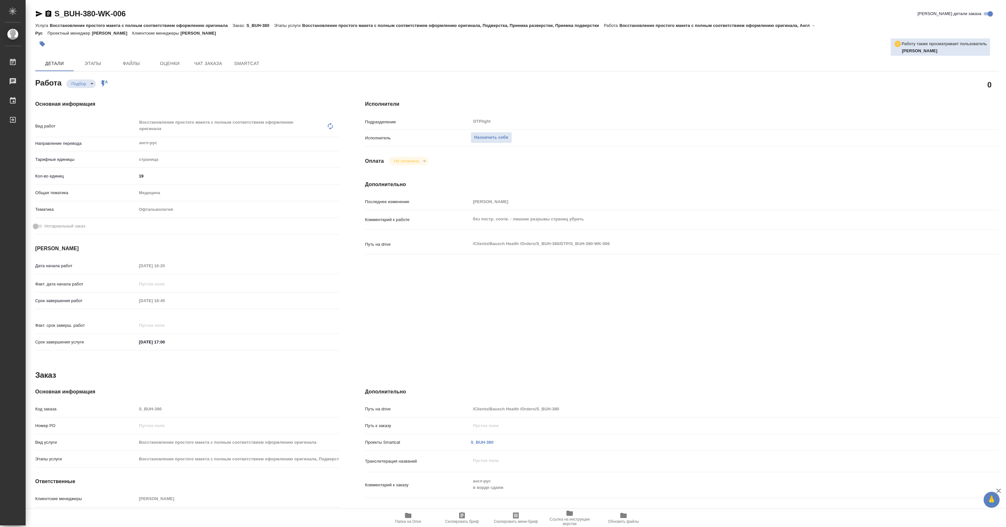
type textarea "x"
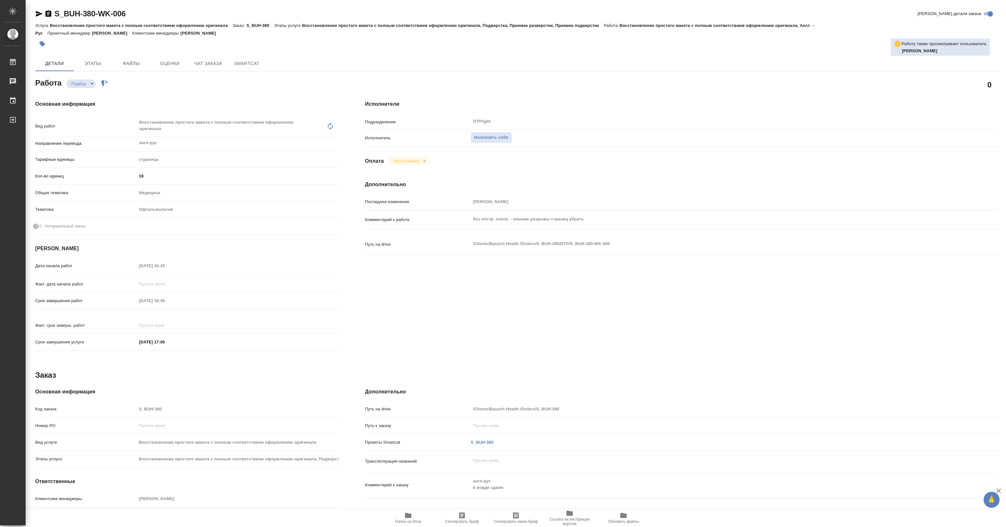
type textarea "x"
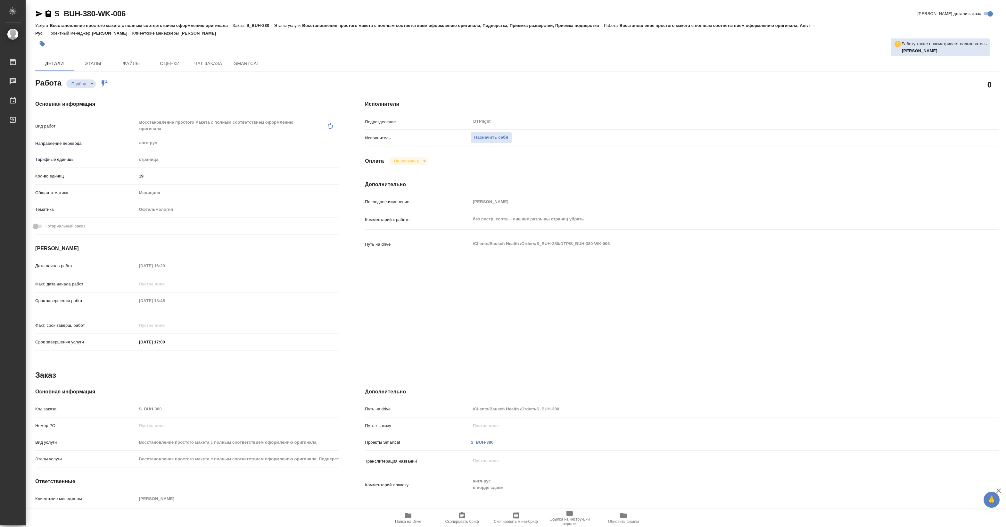
click at [414, 518] on span "Папка на Drive" at bounding box center [408, 518] width 46 height 12
click at [484, 137] on span "Назначить себя" at bounding box center [491, 137] width 34 height 7
type textarea "x"
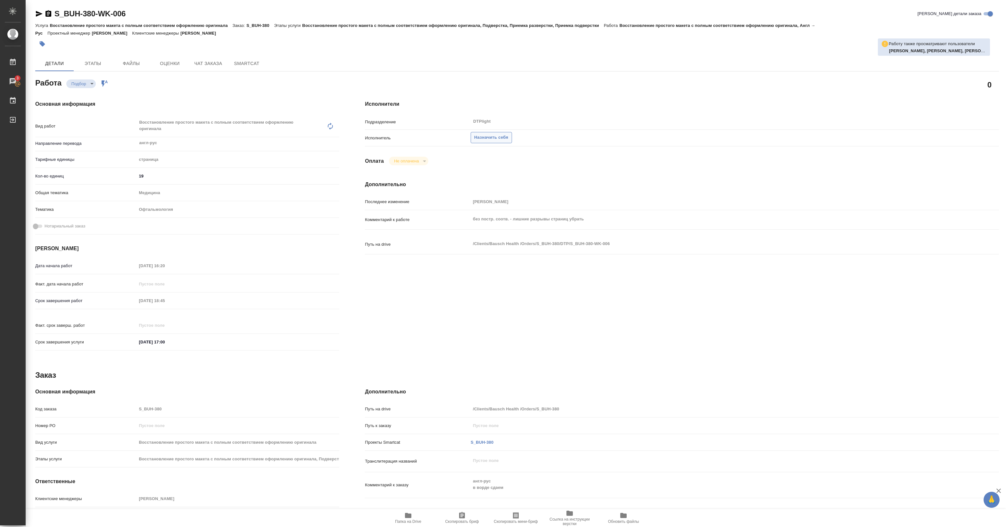
type textarea "x"
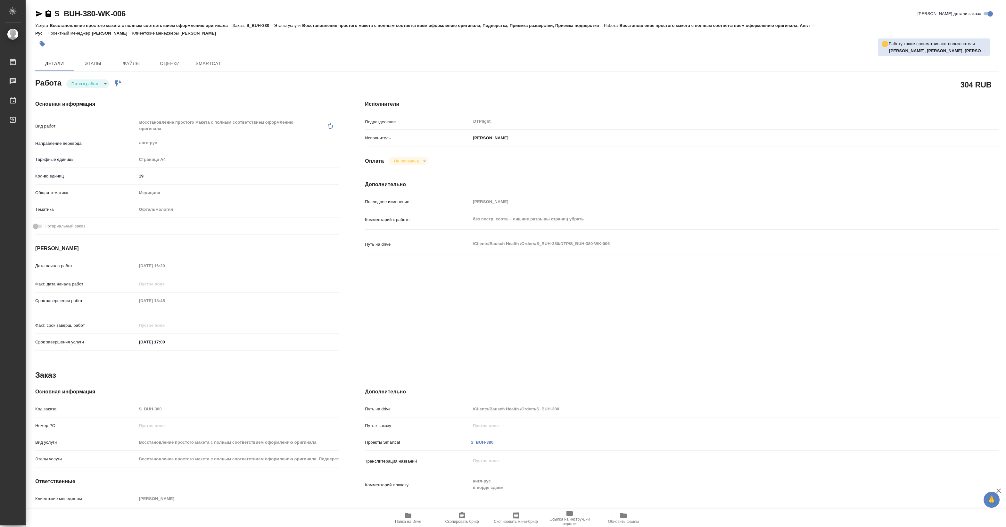
type textarea "x"
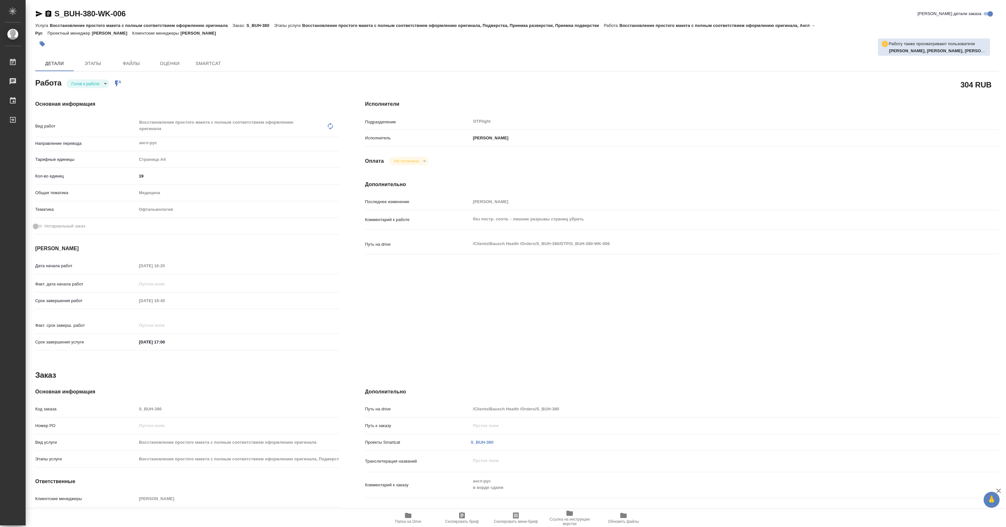
type textarea "x"
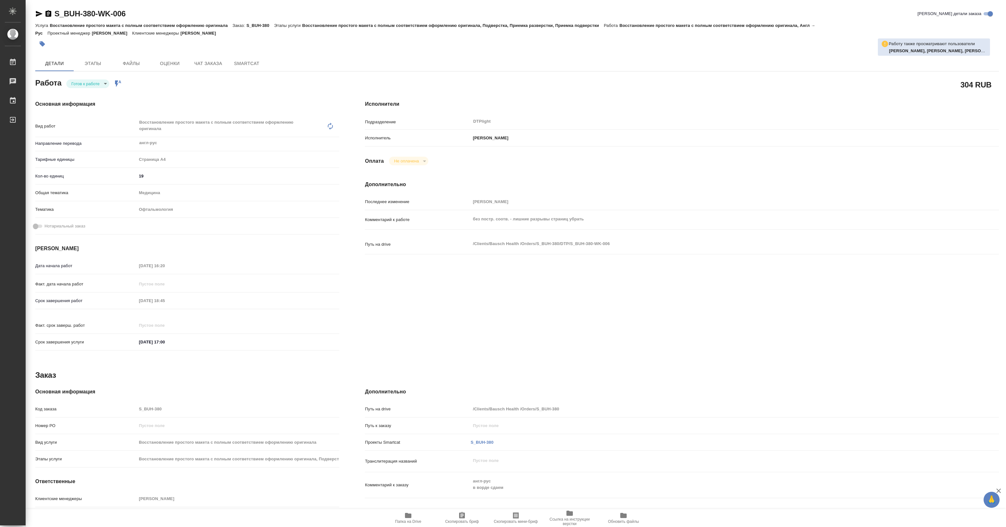
type textarea "x"
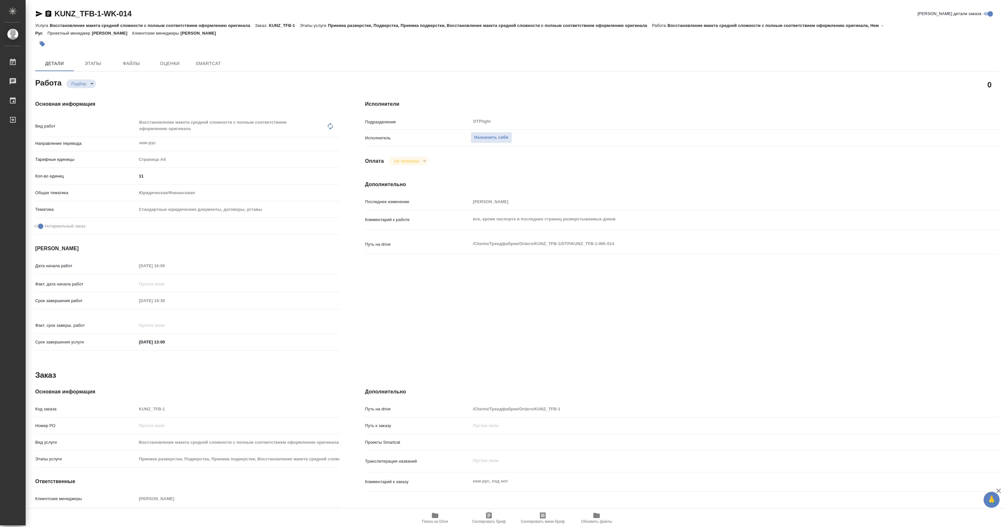
type textarea "x"
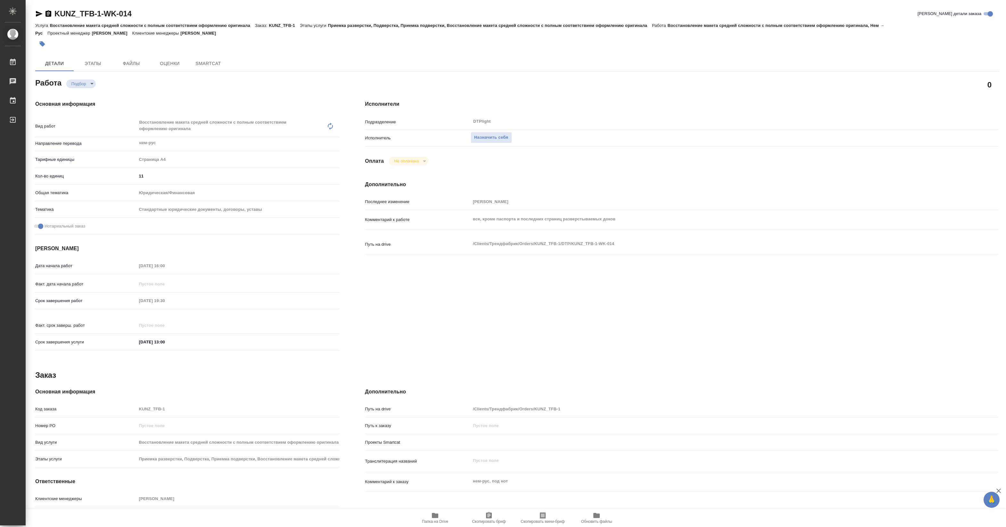
type textarea "x"
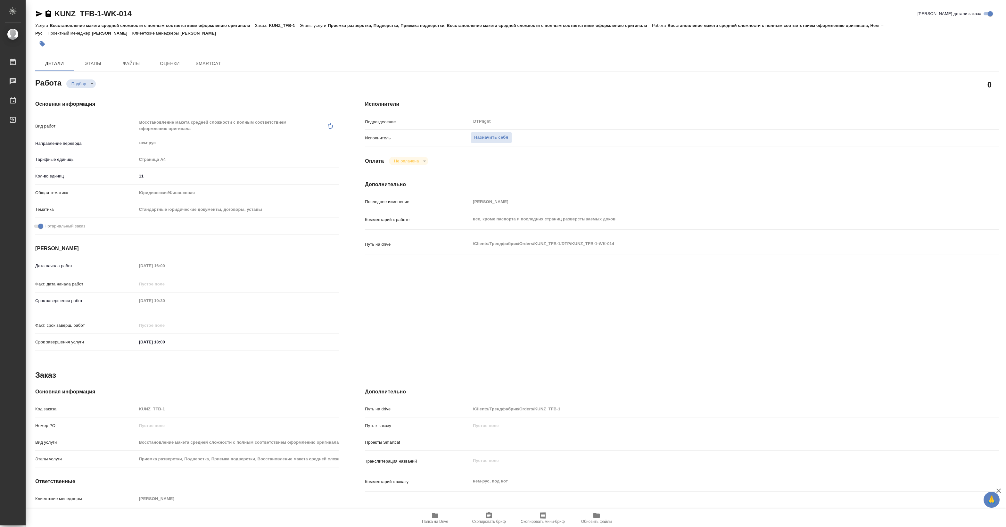
type textarea "x"
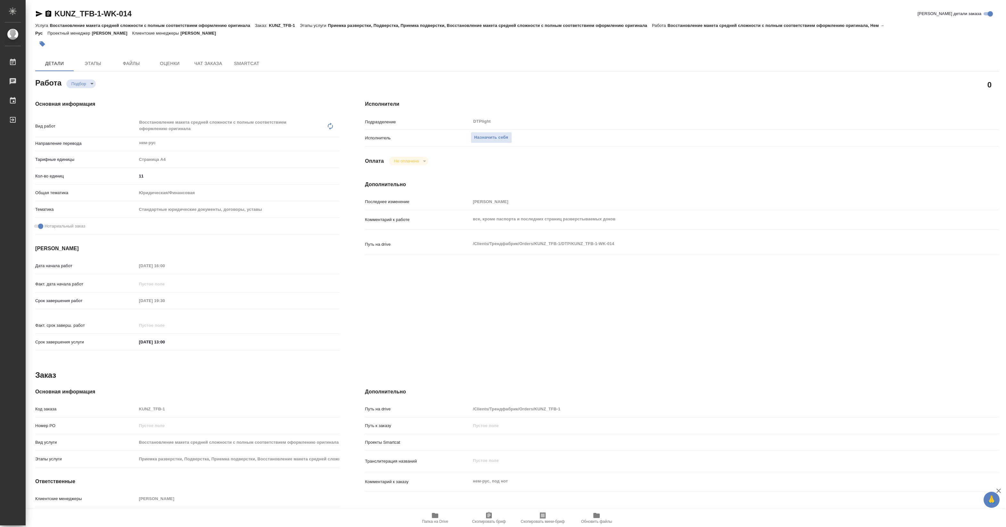
type textarea "x"
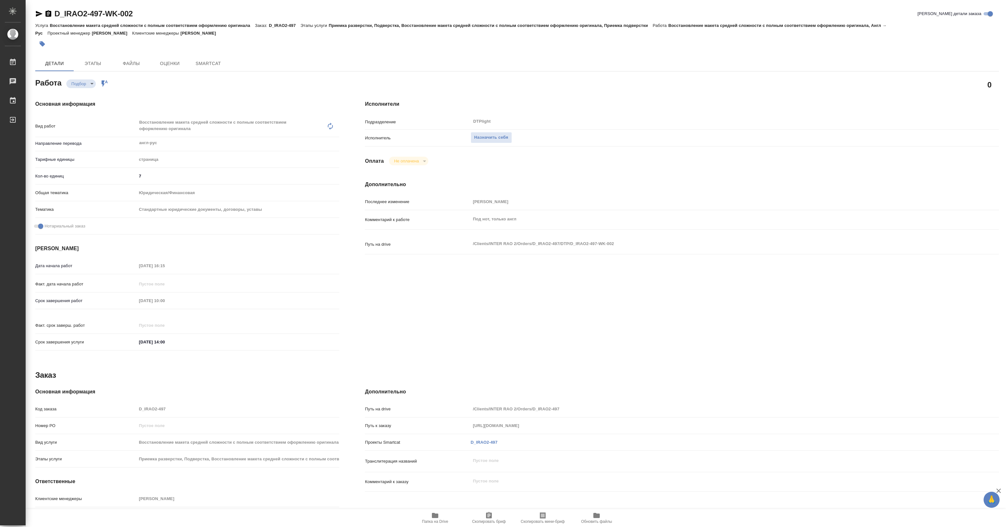
type textarea "x"
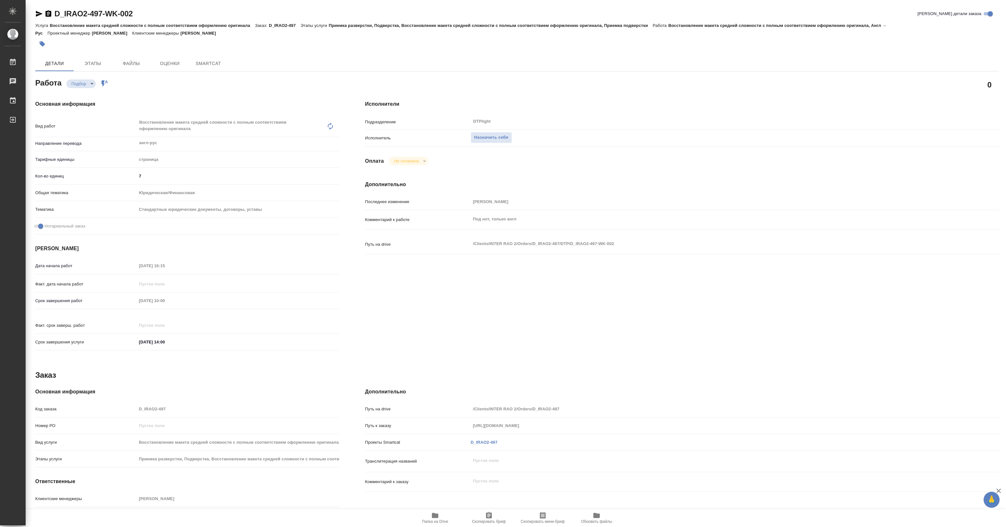
type textarea "x"
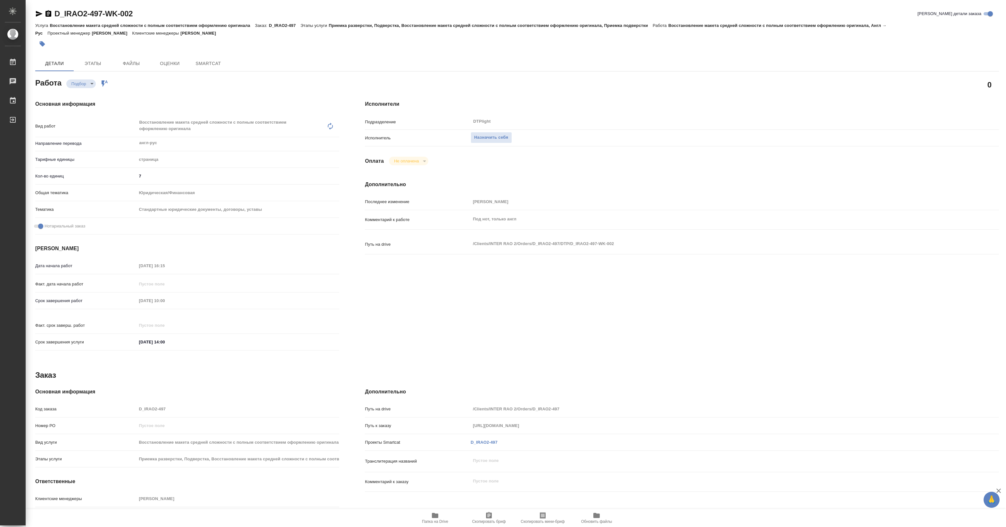
type textarea "x"
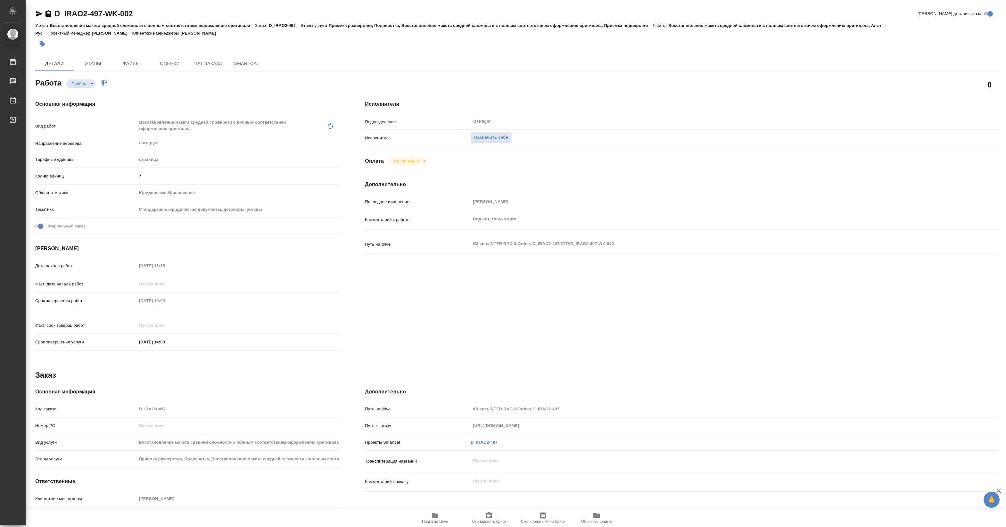
type textarea "x"
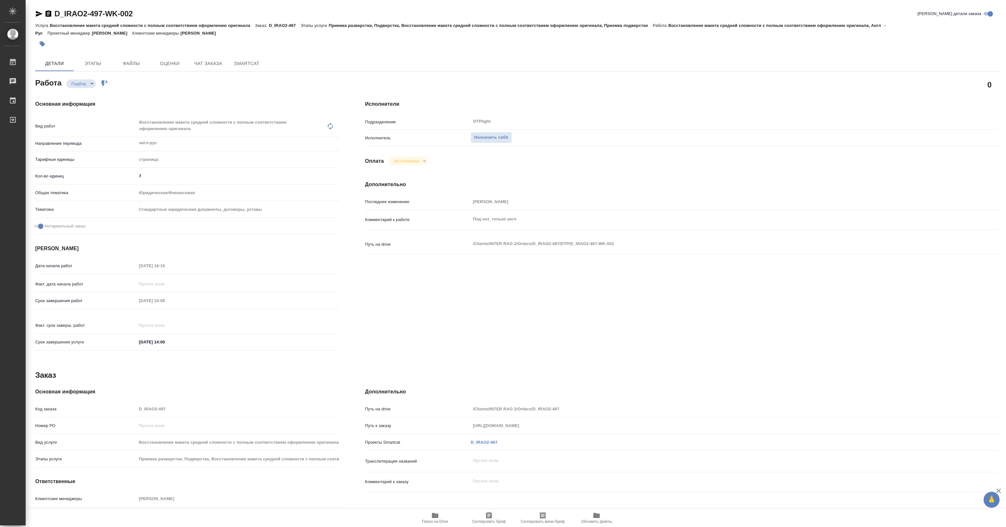
type textarea "x"
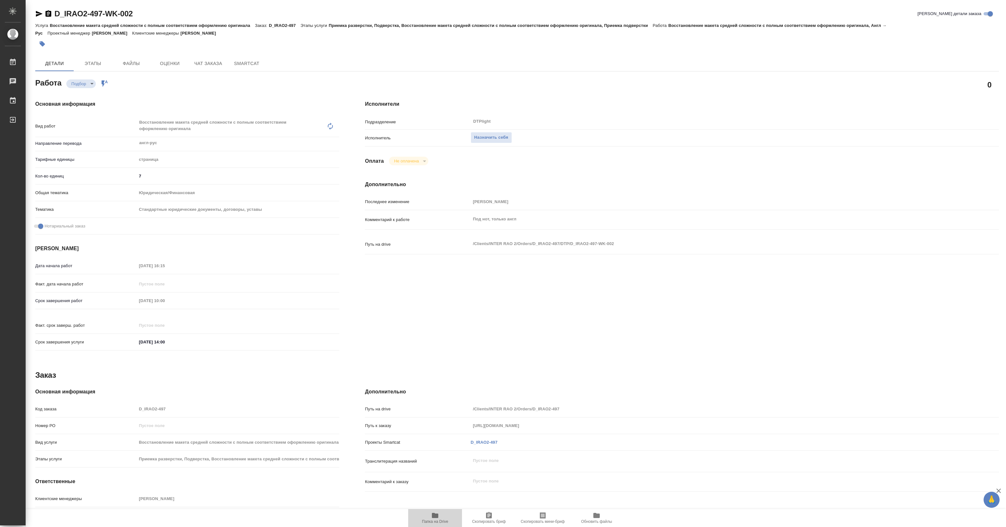
click at [436, 524] on button "Папка на Drive" at bounding box center [435, 518] width 54 height 18
type textarea "x"
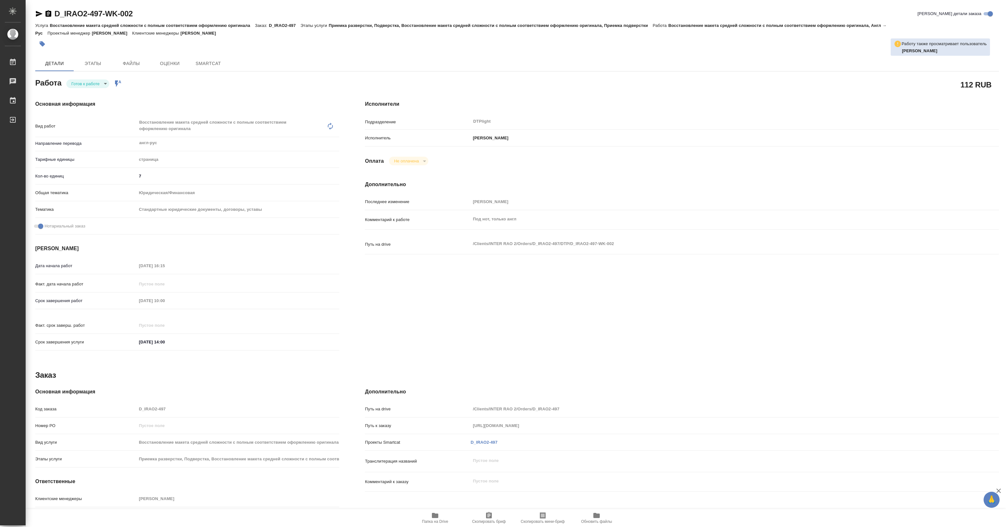
type textarea "x"
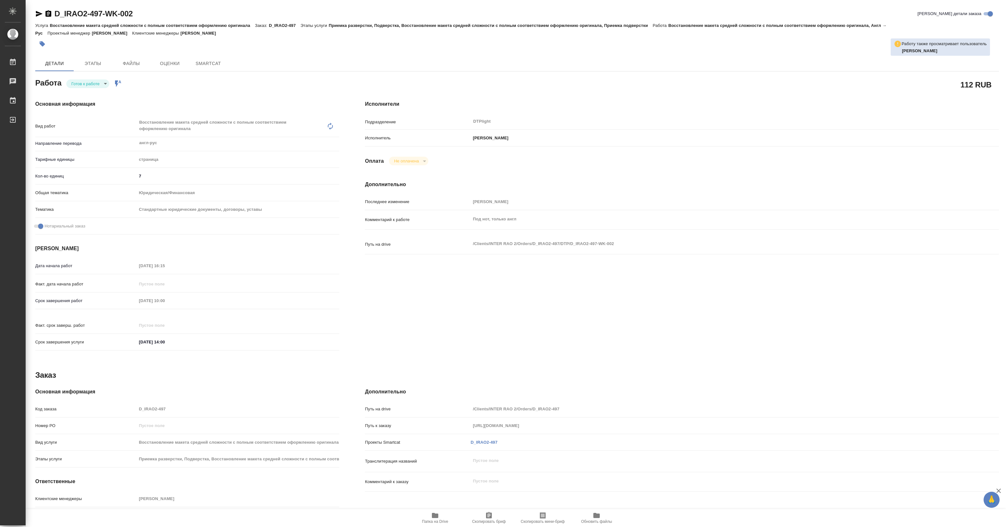
type textarea "x"
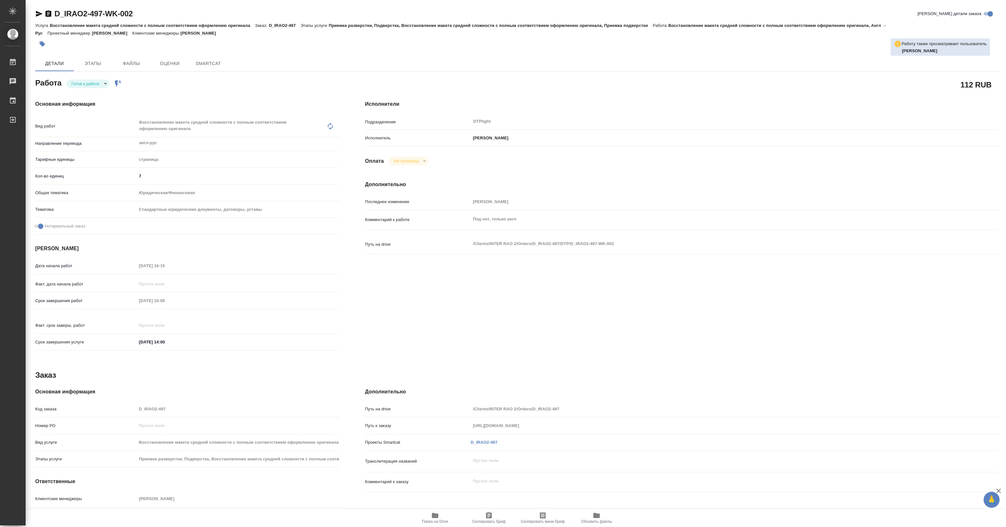
type textarea "x"
